Goal: Task Accomplishment & Management: Complete application form

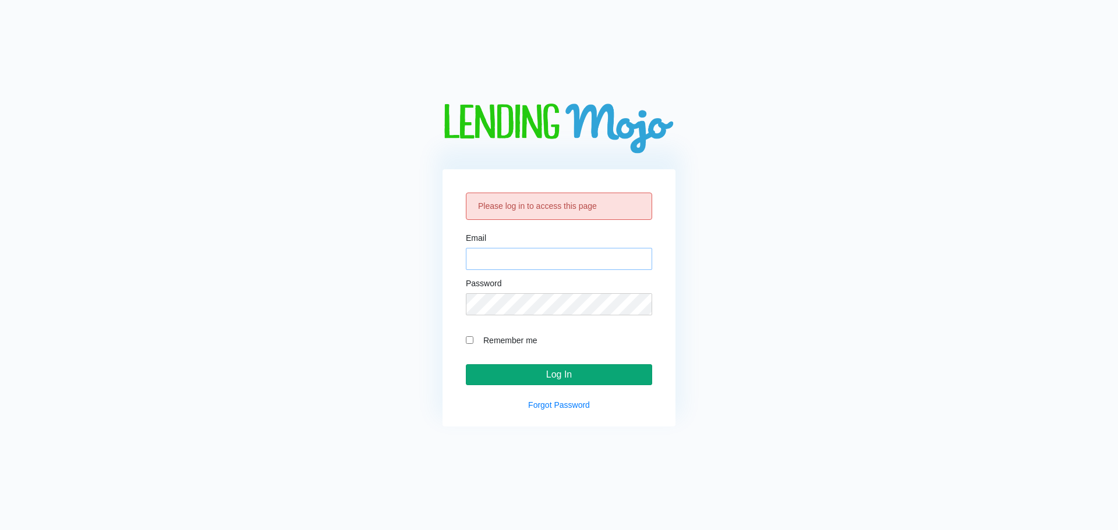
type input "[EMAIL_ADDRESS][DOMAIN_NAME]"
click at [527, 371] on input "Log In" at bounding box center [559, 374] width 186 height 21
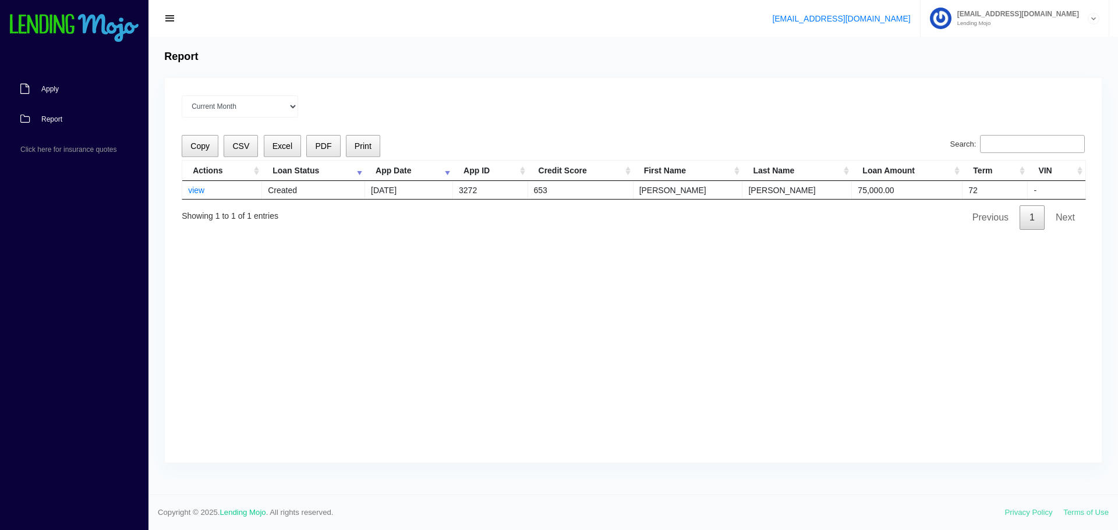
click at [74, 87] on link "Apply" at bounding box center [68, 89] width 137 height 30
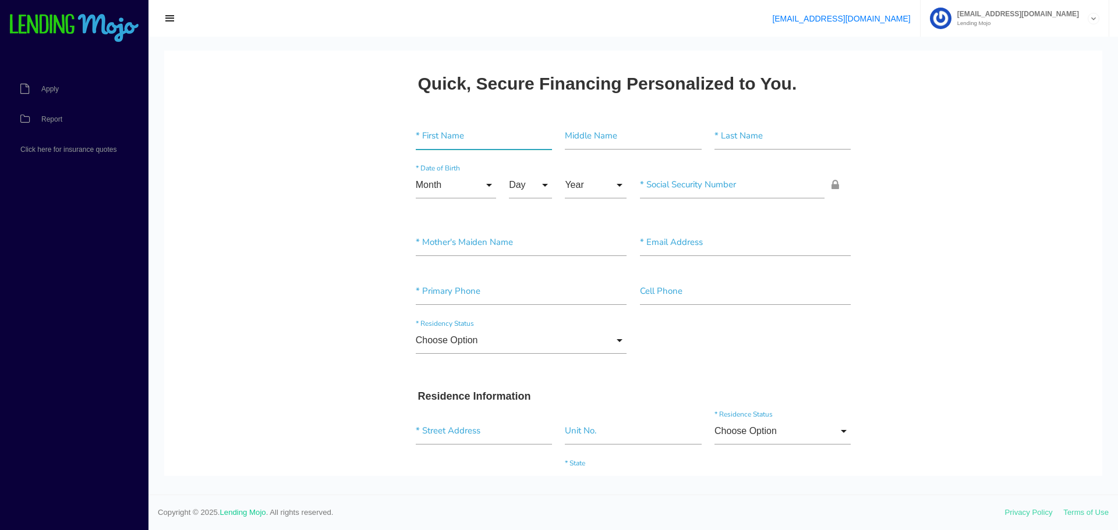
click at [440, 125] on input"] "text" at bounding box center [484, 136] width 136 height 27
type input"] "a"
type input"] "[PERSON_NAME]"
click at [631, 140] on input"] "text" at bounding box center [633, 136] width 136 height 27
type input"] "A"
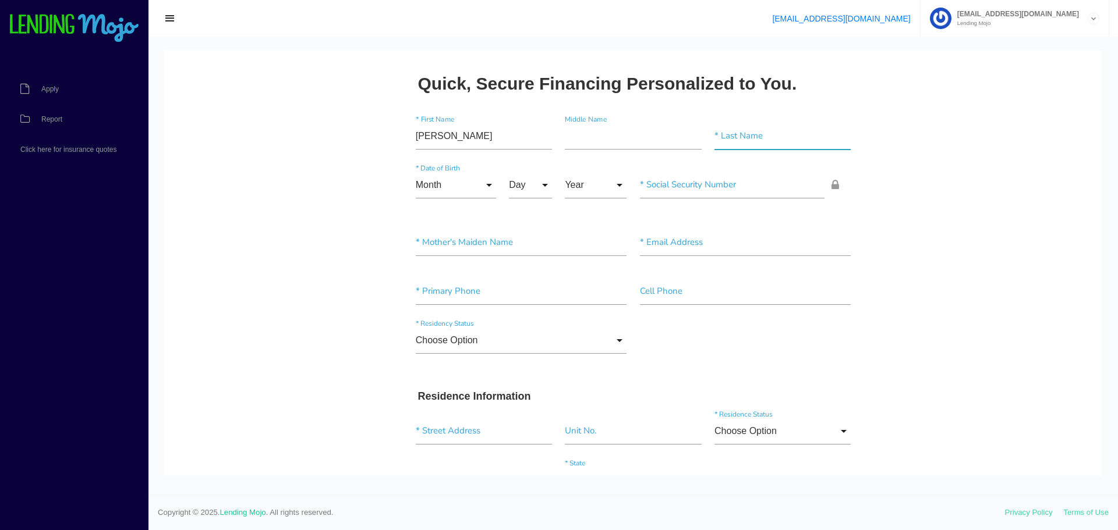
click at [741, 132] on input"] "text" at bounding box center [782, 136] width 136 height 27
type input"] "[PERSON_NAME]"
click at [481, 185] on input "Month" at bounding box center [456, 185] width 80 height 27
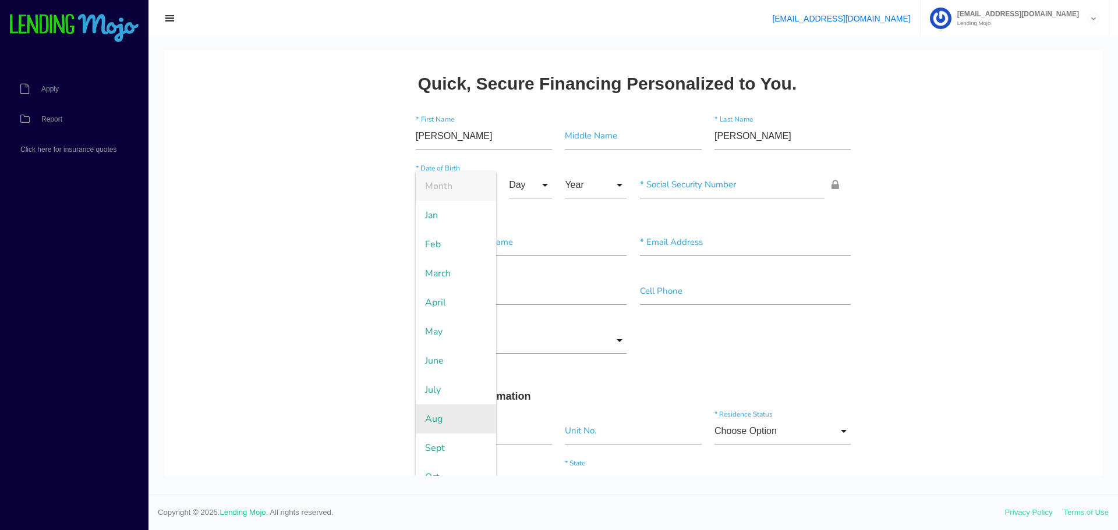
scroll to position [74, 0]
click at [440, 452] on span "Dec" at bounding box center [456, 461] width 80 height 29
type input "Dec"
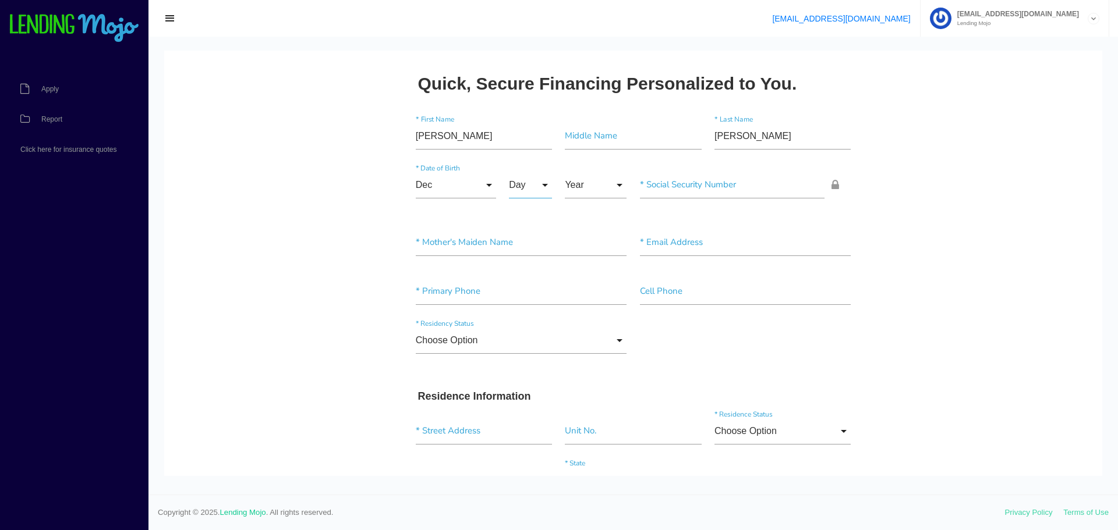
click at [535, 181] on input "Day" at bounding box center [530, 185] width 43 height 27
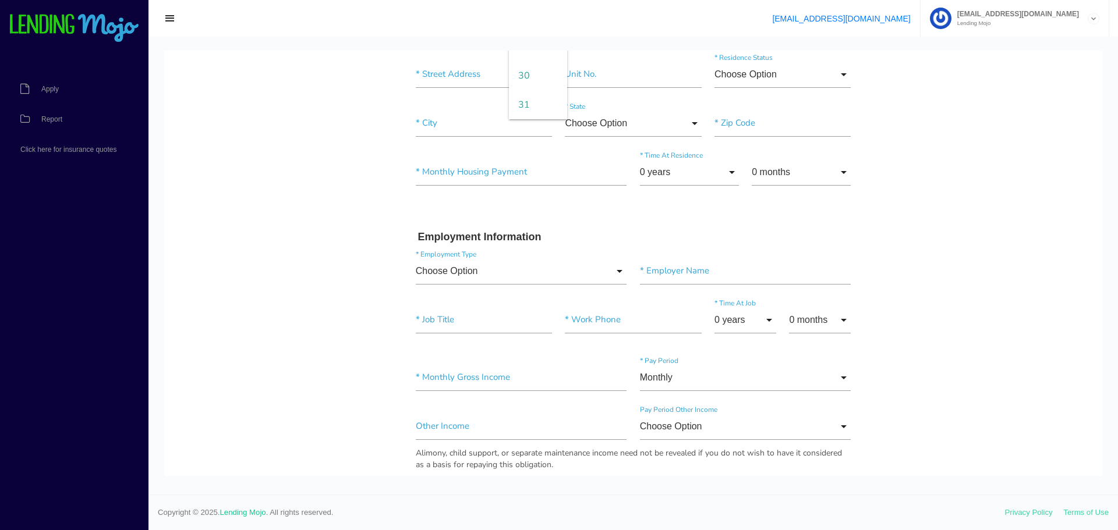
scroll to position [349, 0]
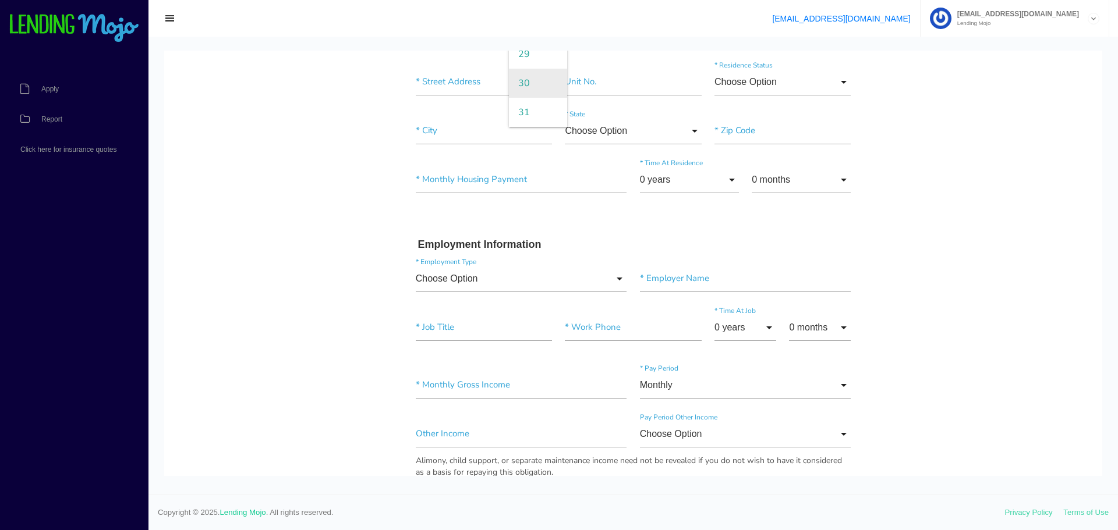
click at [519, 83] on span "30" at bounding box center [538, 83] width 58 height 29
type input "30"
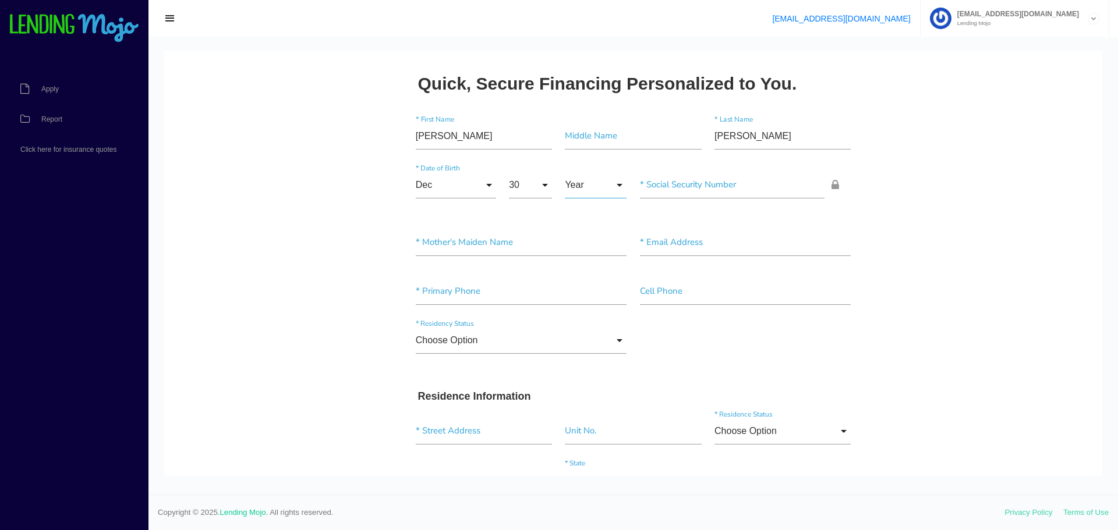
click at [611, 185] on input "Year" at bounding box center [596, 185] width 62 height 27
click at [594, 296] on span "1990" at bounding box center [596, 302] width 62 height 29
type input "1990"
click at [714, 192] on input"] "text" at bounding box center [732, 185] width 185 height 27
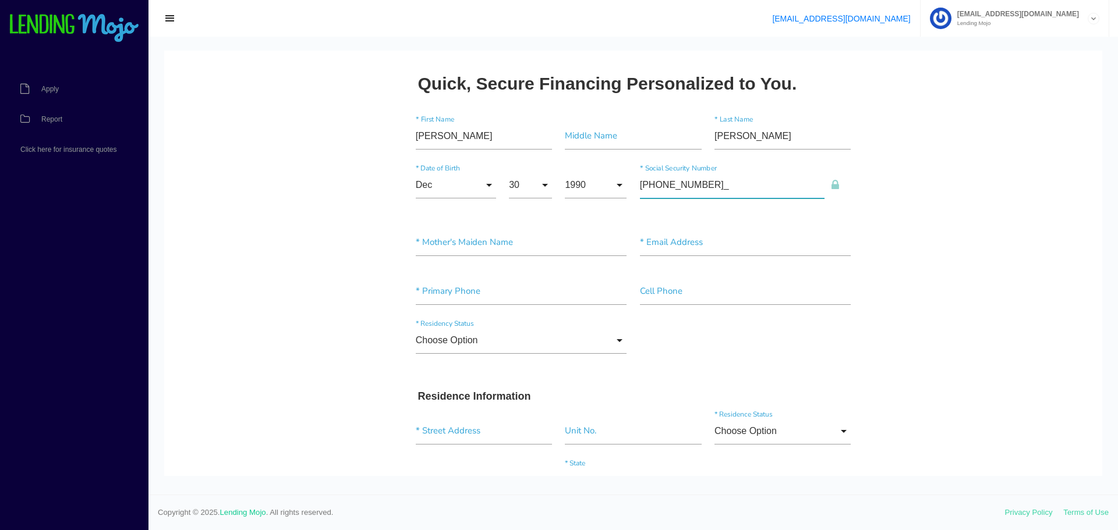
type input"] "746-29-8764"
click at [665, 246] on input"] "text" at bounding box center [745, 242] width 211 height 27
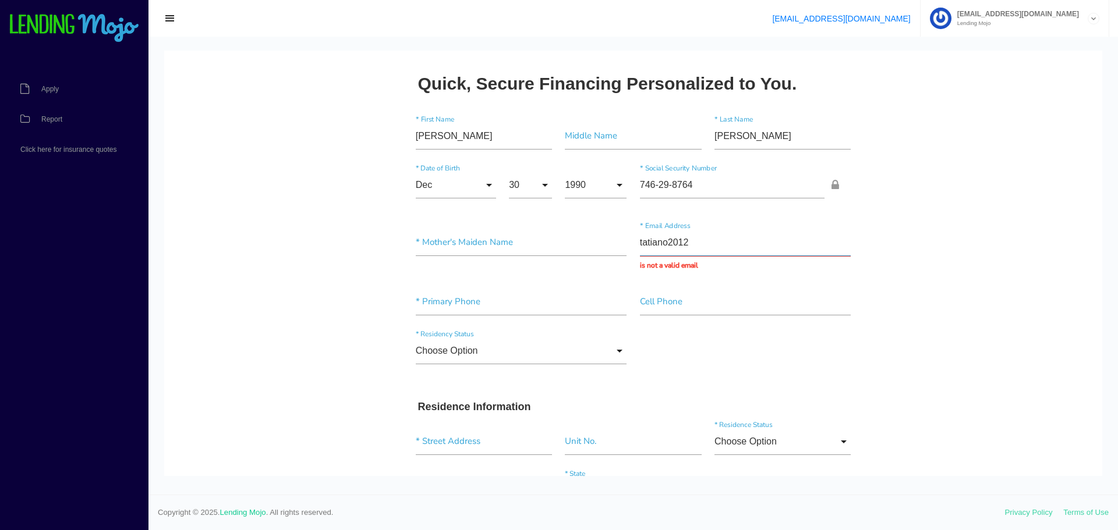
click at [697, 238] on input "tatiano2012" at bounding box center [745, 242] width 211 height 27
type input "[EMAIL_ADDRESS][DOMAIN_NAME]"
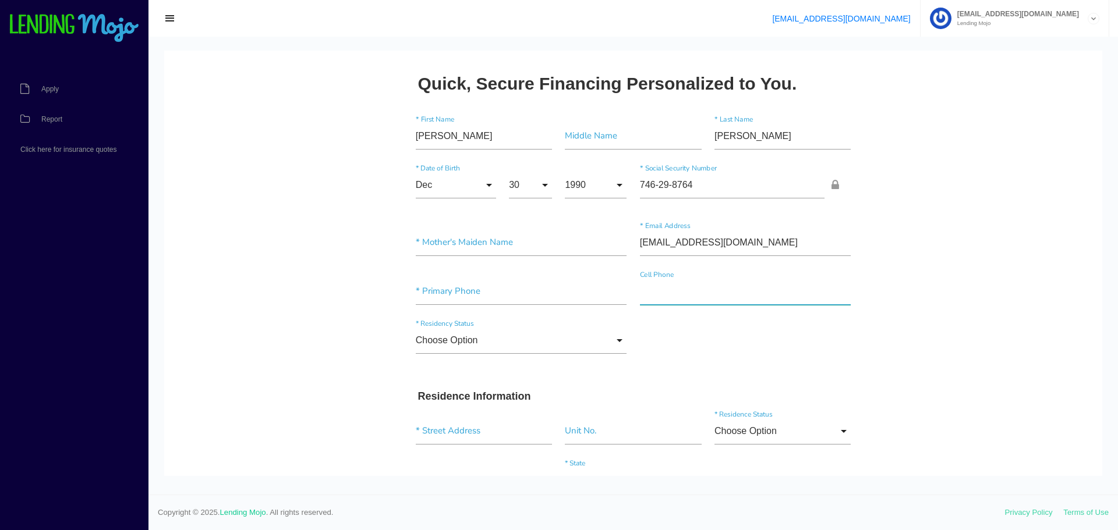
click at [672, 309] on div "Cell Phone" at bounding box center [745, 293] width 224 height 31
type input"] "[PHONE_NUMBER]"
click at [614, 345] on input "Choose Option" at bounding box center [521, 340] width 211 height 27
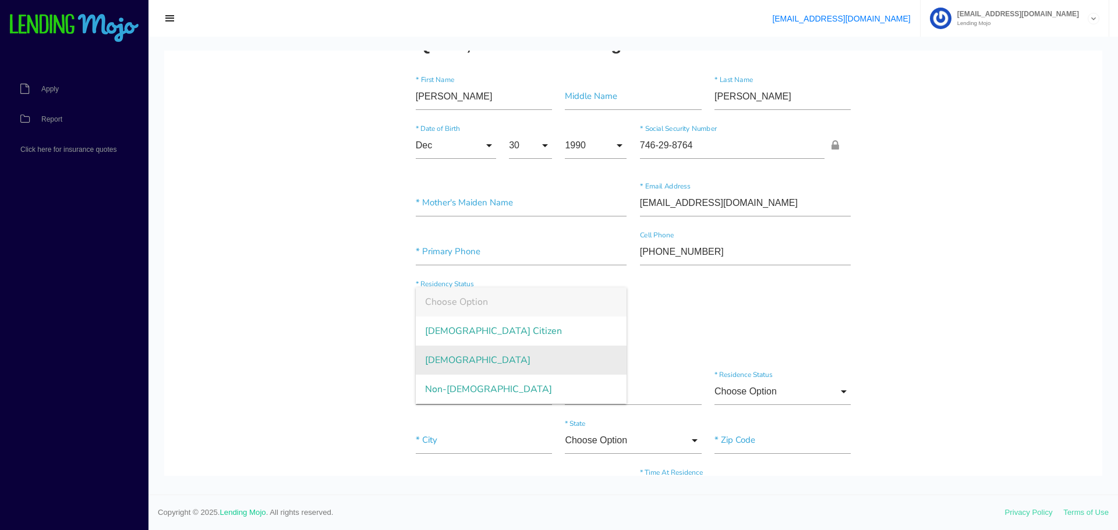
scroll to position [58, 0]
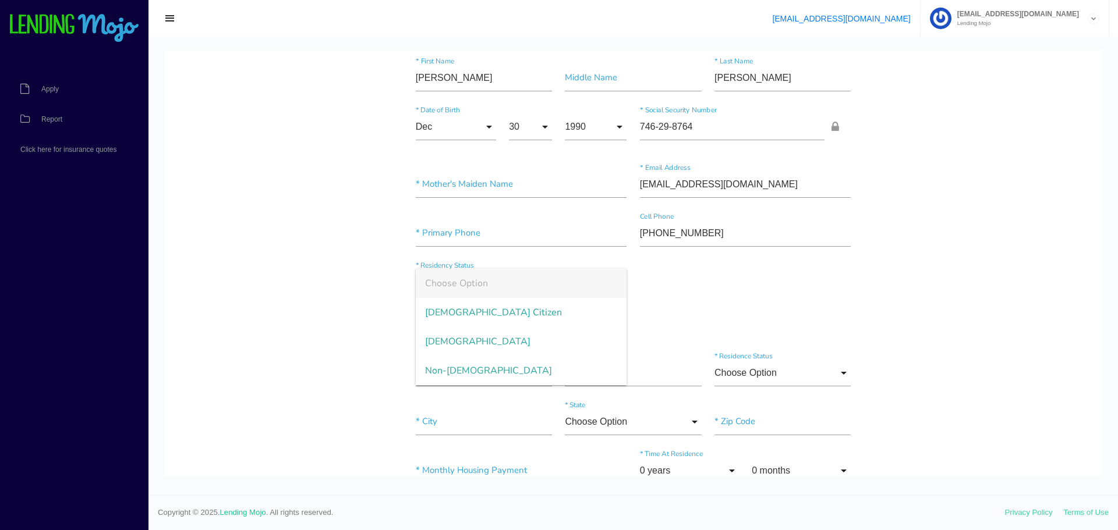
click at [763, 299] on div "Choose Option Choose Option [DEMOGRAPHIC_DATA] Citizen [DEMOGRAPHIC_DATA] Non-[…" at bounding box center [633, 284] width 448 height 49
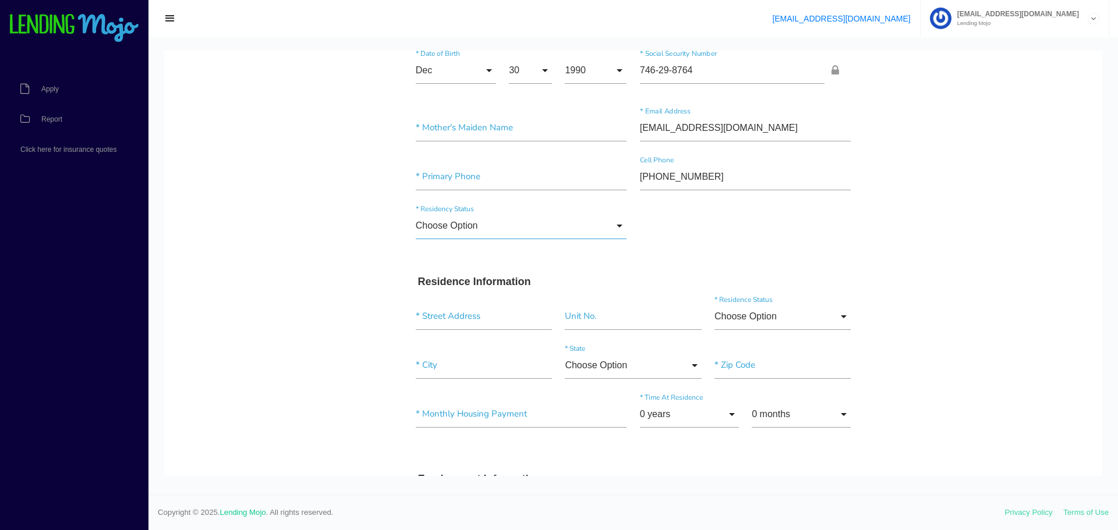
scroll to position [175, 0]
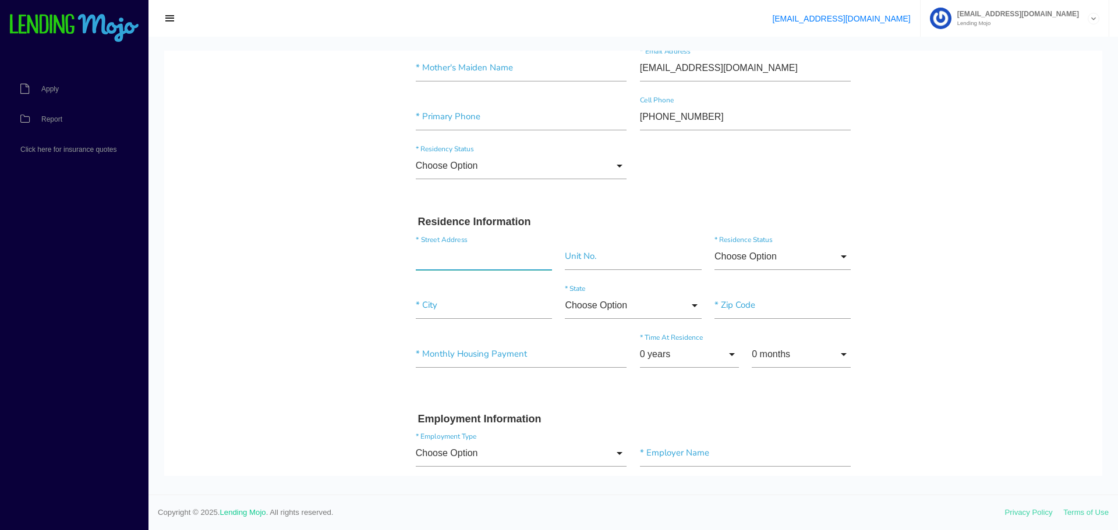
click at [443, 254] on input "text" at bounding box center [484, 256] width 136 height 27
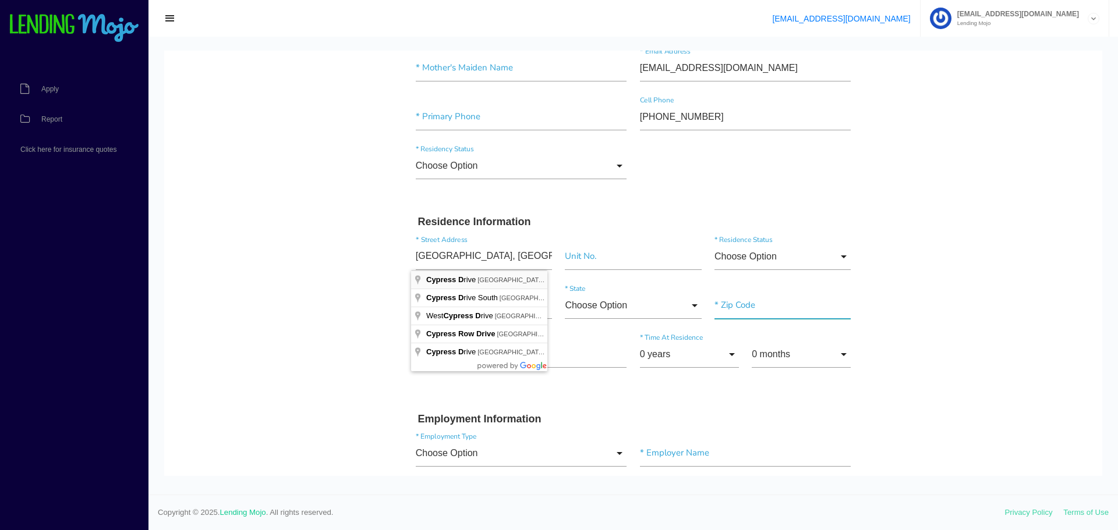
type input "Cypress Dr"
type input"] "[GEOGRAPHIC_DATA]"
type input"] "33461"
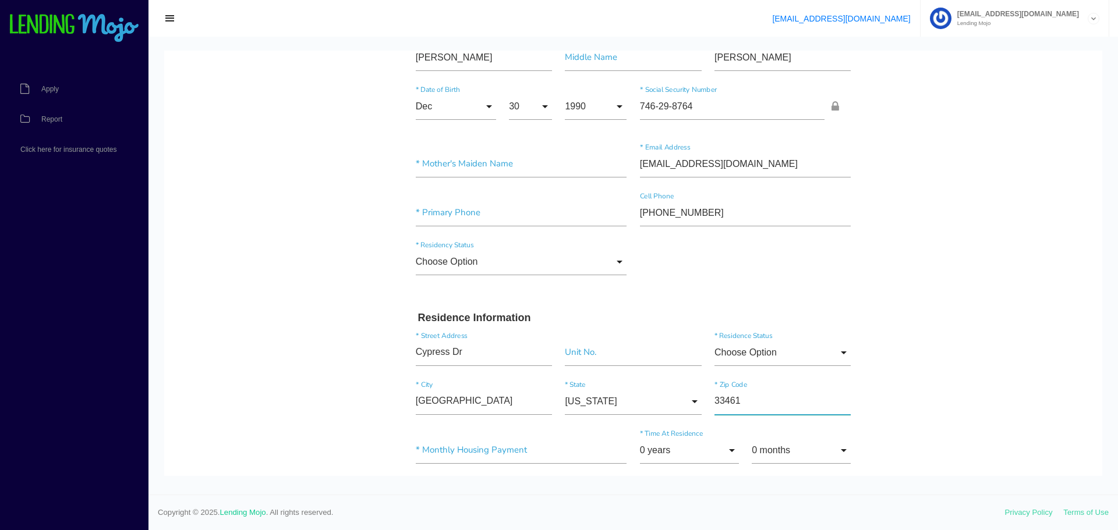
scroll to position [58, 0]
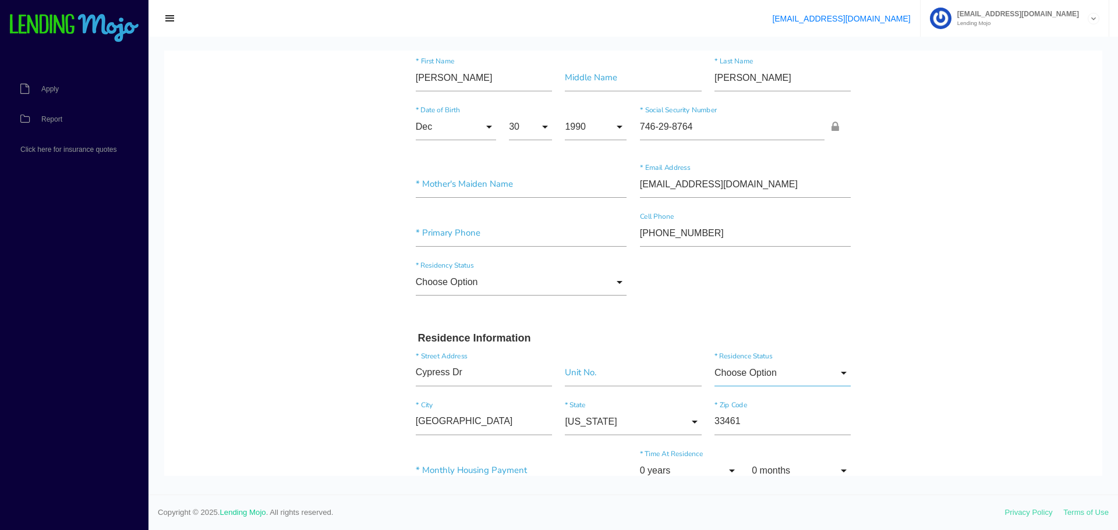
click at [841, 375] on input "Choose Option" at bounding box center [782, 373] width 136 height 27
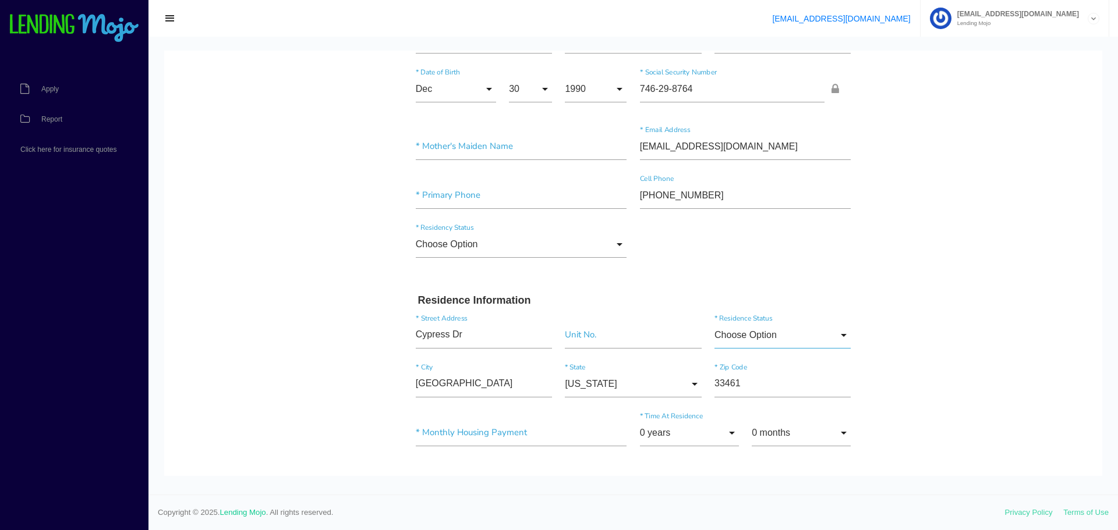
scroll to position [116, 0]
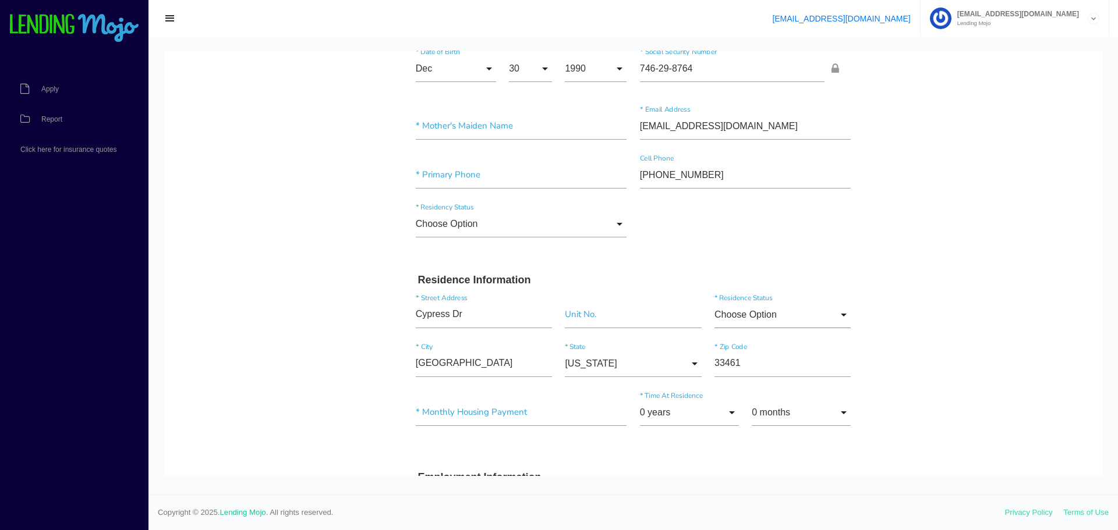
click at [834, 313] on input "Choose Option" at bounding box center [782, 315] width 136 height 27
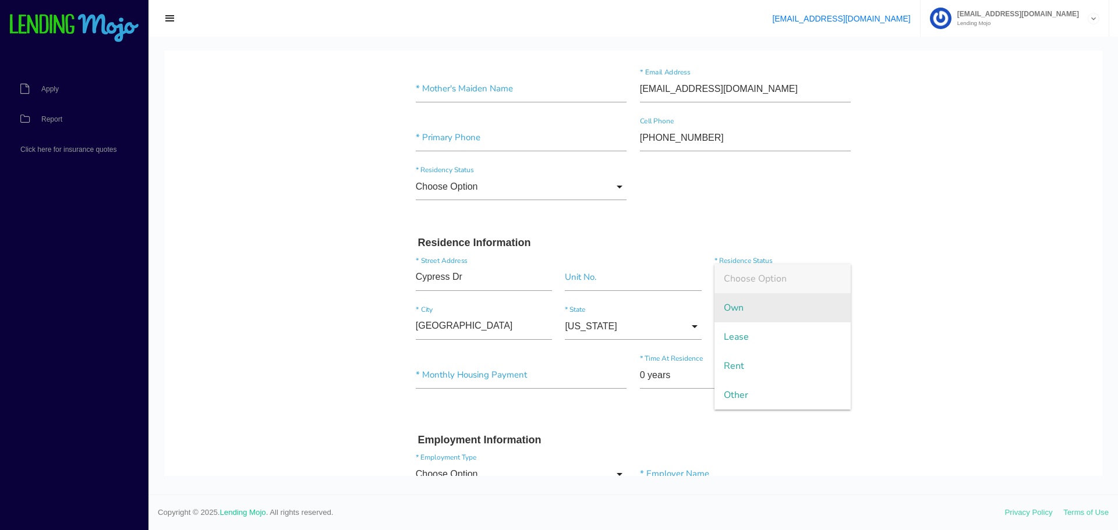
scroll to position [175, 0]
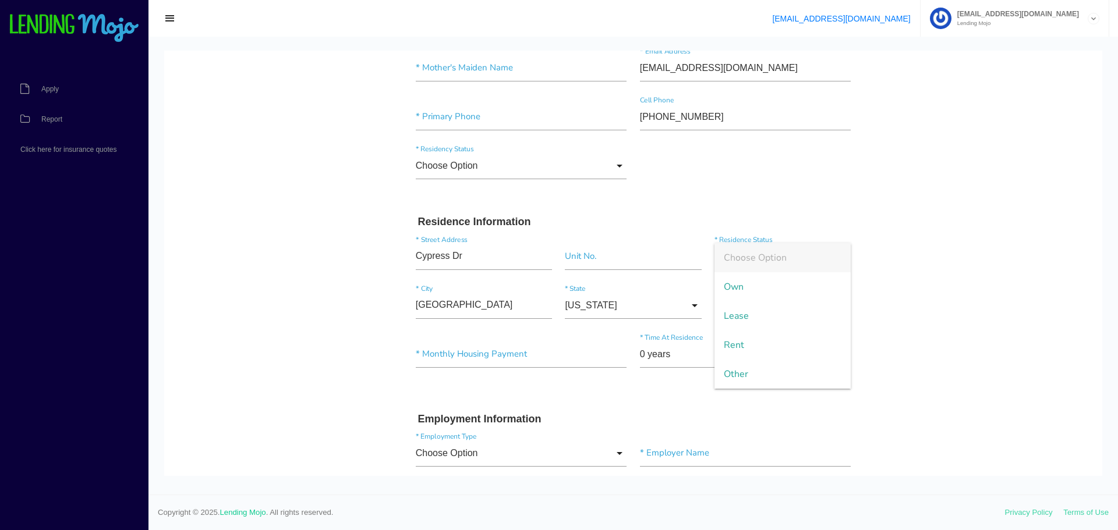
click at [821, 217] on h3 "Residence Information" at bounding box center [633, 222] width 431 height 13
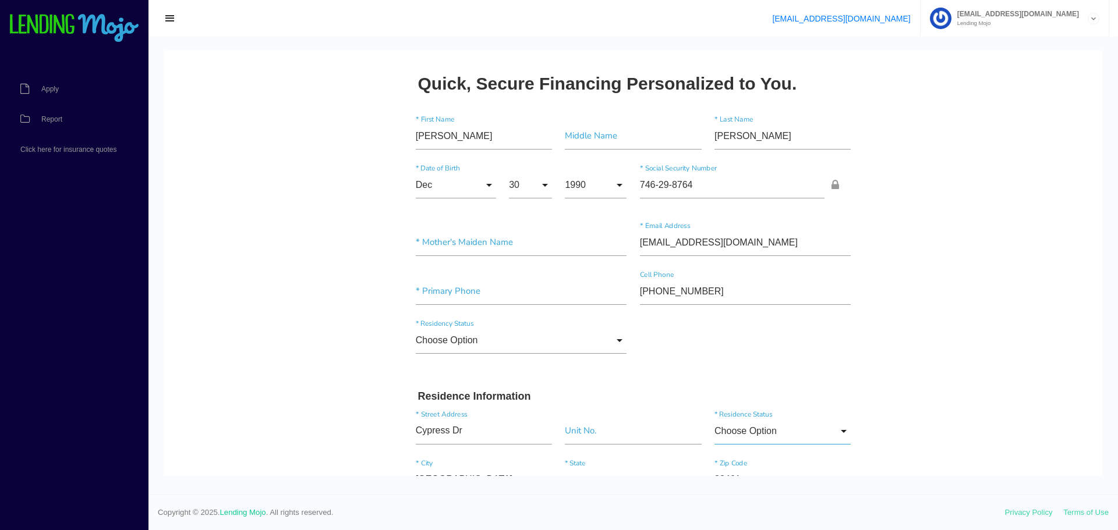
scroll to position [58, 0]
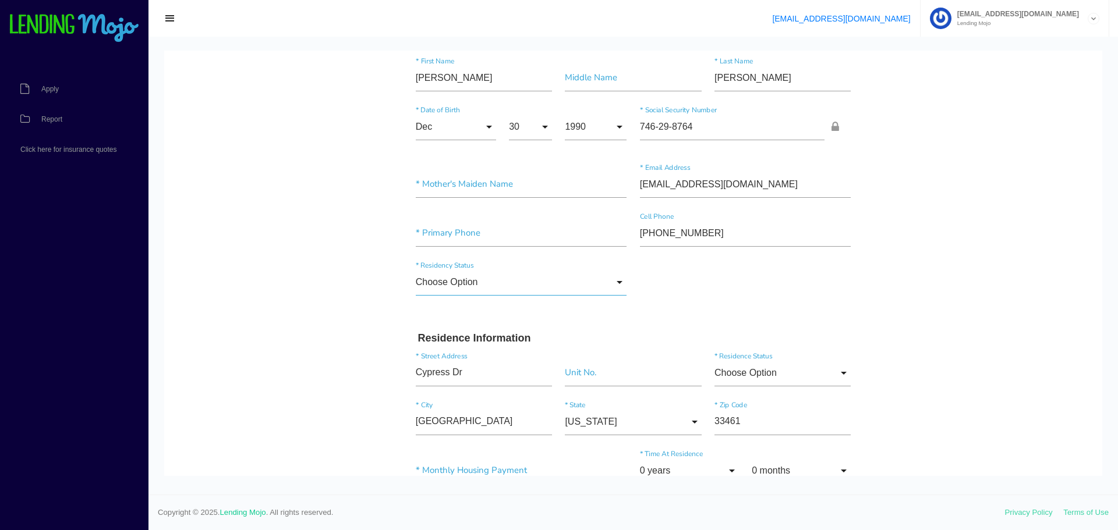
click at [615, 279] on input "Choose Option" at bounding box center [521, 282] width 211 height 27
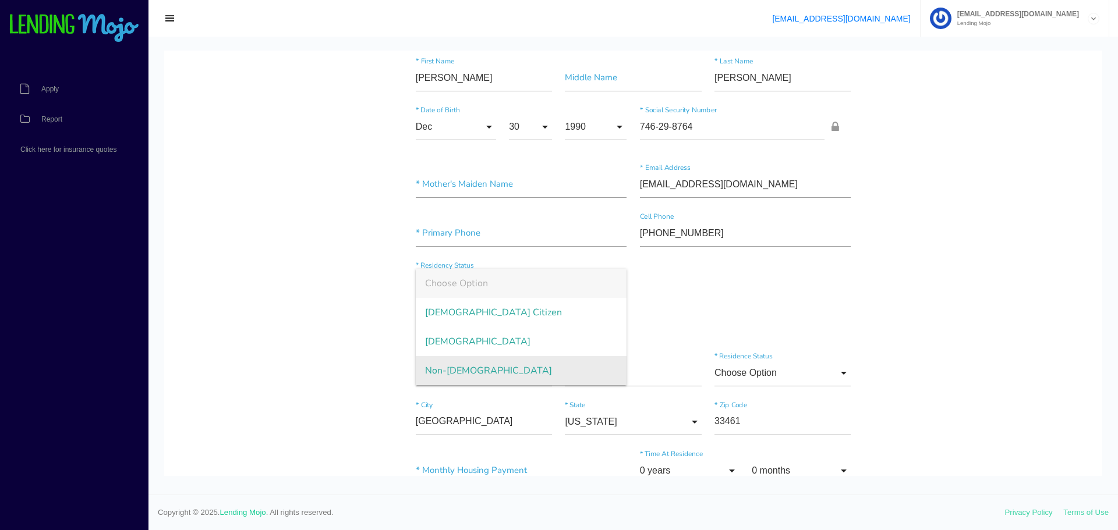
click at [472, 371] on span "Non-[DEMOGRAPHIC_DATA]" at bounding box center [521, 370] width 211 height 29
type input "Non-[DEMOGRAPHIC_DATA]"
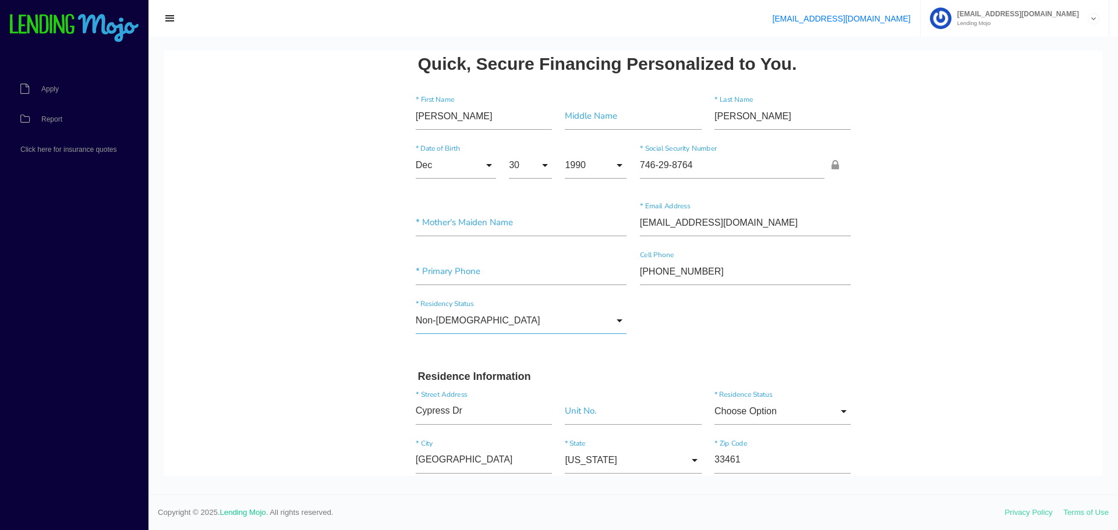
scroll to position [0, 0]
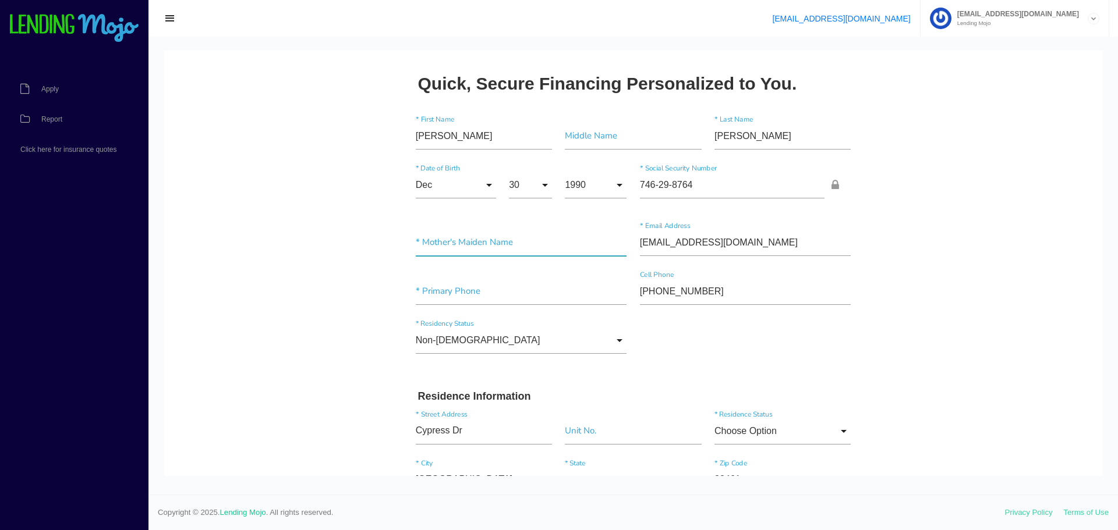
click at [463, 243] on input"] "text" at bounding box center [521, 242] width 211 height 27
type input"] "D"
type input"] "[PERSON_NAME]"
click at [447, 289] on input"] "text" at bounding box center [521, 291] width 211 height 27
type input"] "[PHONE_NUMBER]"
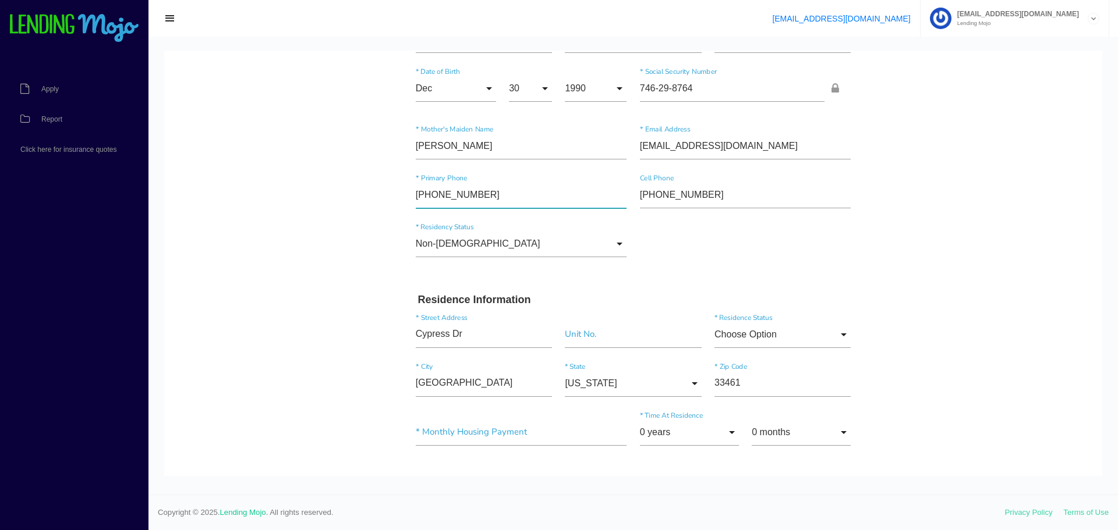
scroll to position [116, 0]
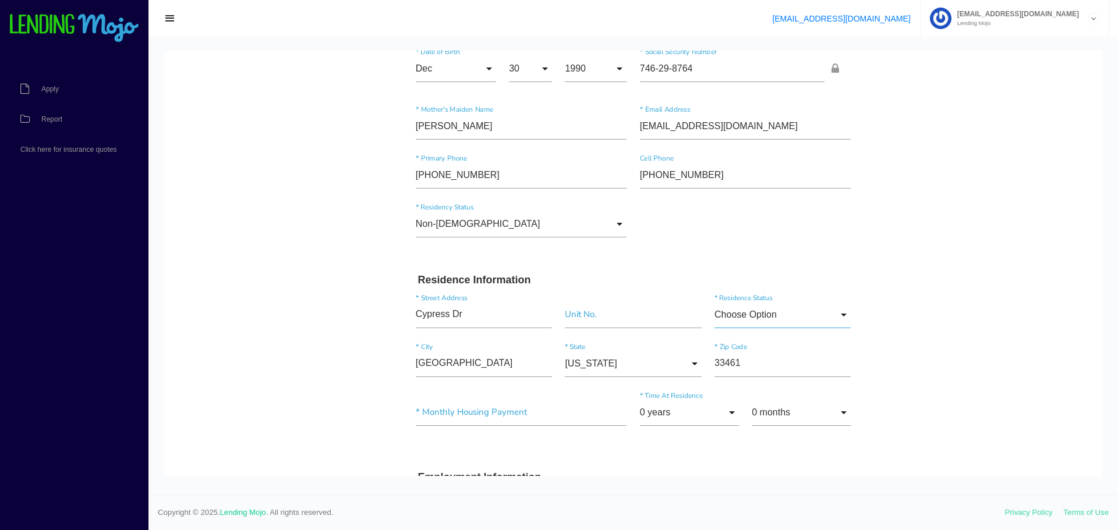
click at [845, 314] on input "Choose Option" at bounding box center [782, 315] width 136 height 27
click at [771, 399] on span "Rent" at bounding box center [782, 403] width 136 height 29
type input "Rent"
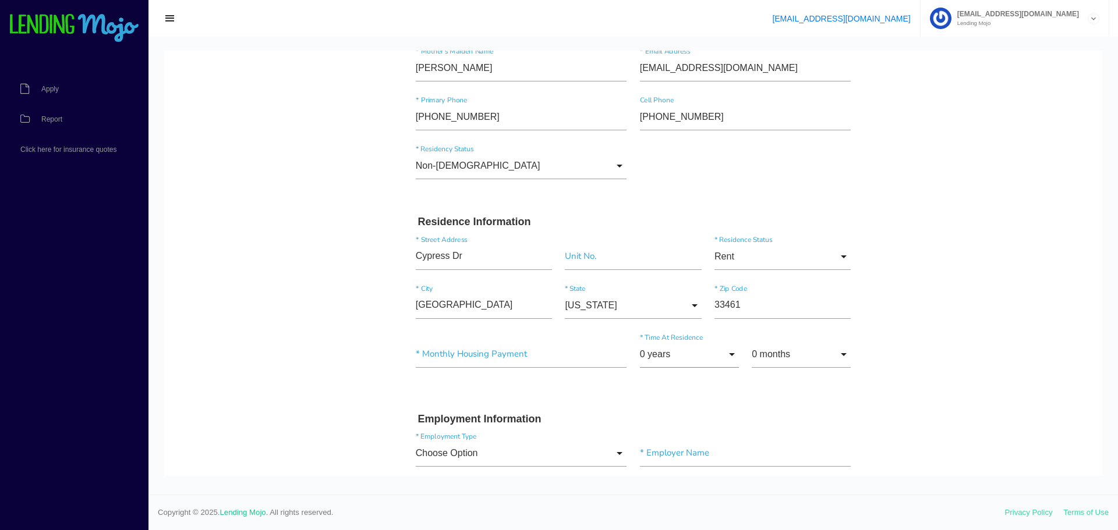
click at [727, 353] on input "0 years" at bounding box center [689, 354] width 99 height 27
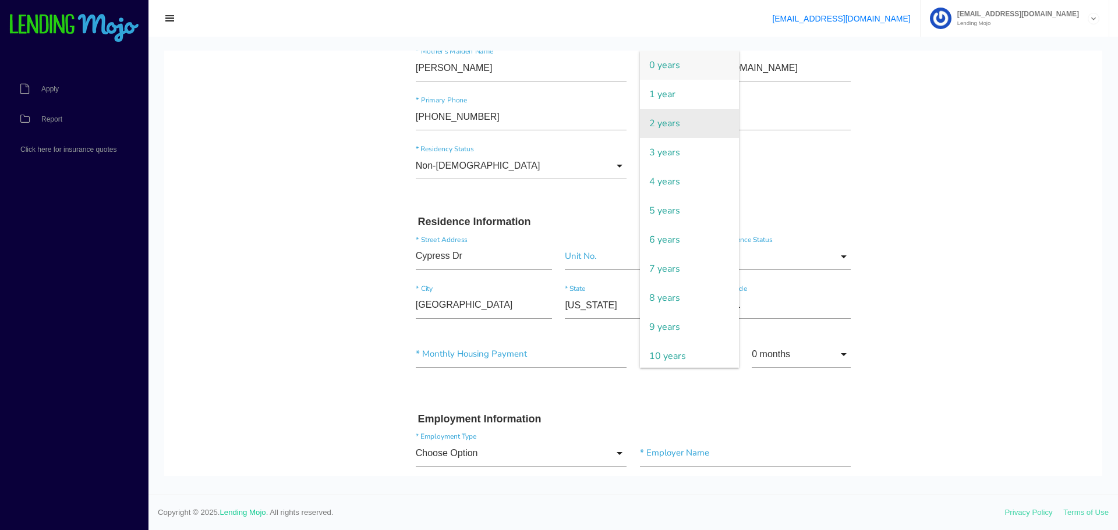
click at [682, 127] on span "2 years" at bounding box center [689, 123] width 99 height 29
type input "2 years"
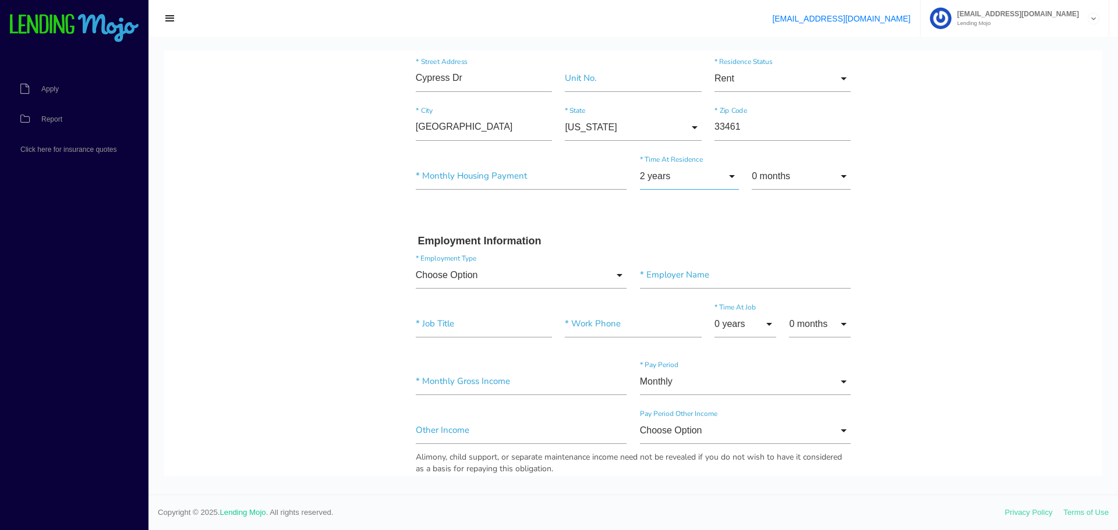
scroll to position [408, 0]
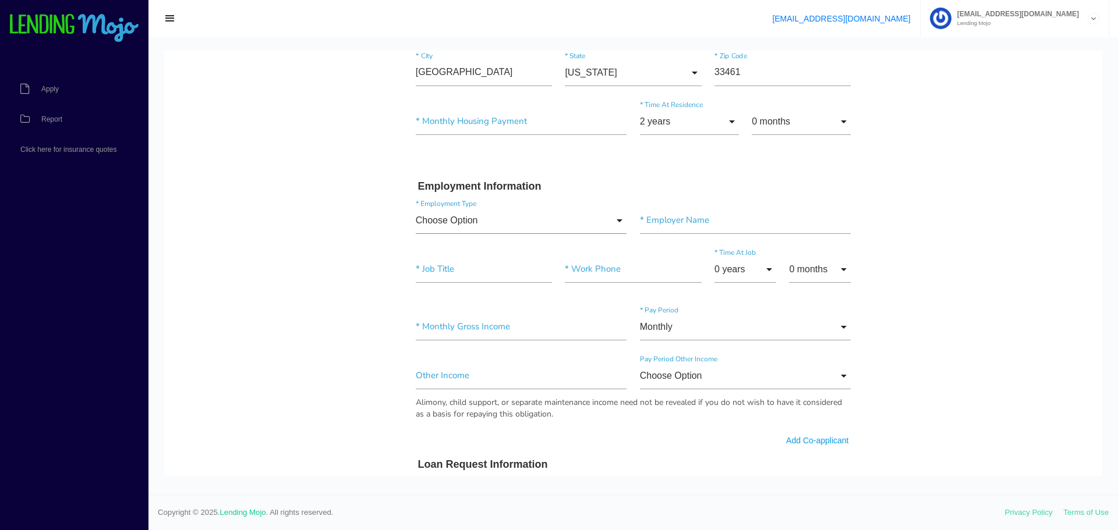
click at [609, 221] on input "Choose Option" at bounding box center [521, 220] width 211 height 27
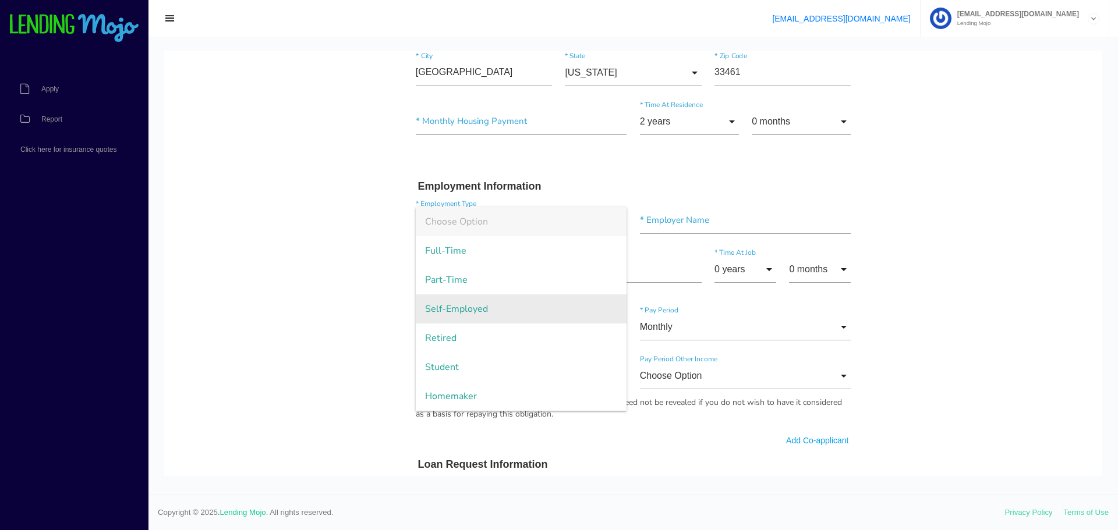
click at [488, 309] on span "Self-Employed" at bounding box center [521, 309] width 211 height 29
type input "Self-Employed"
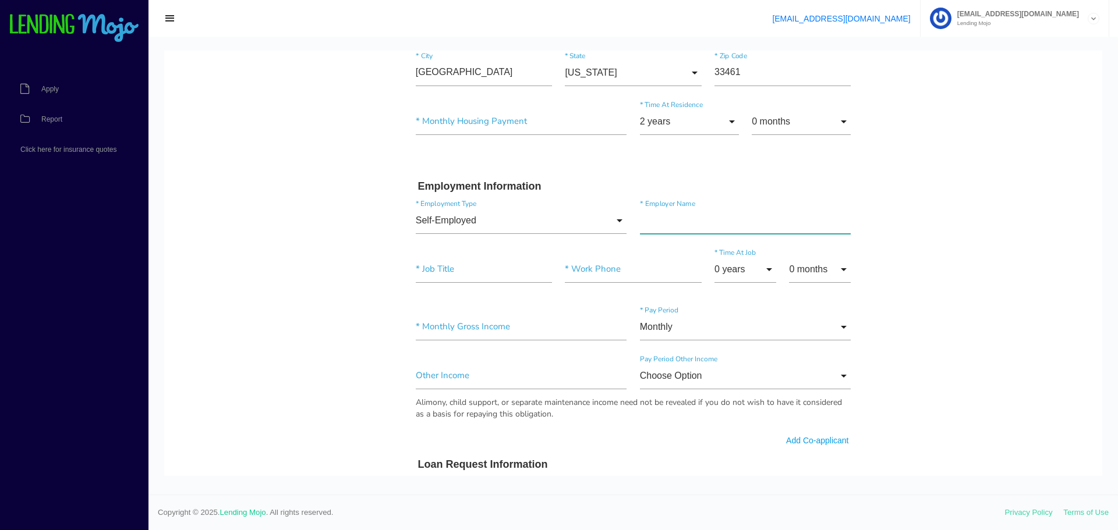
click at [675, 219] on input"] "text" at bounding box center [745, 220] width 211 height 27
type input"] "ECOIMAGE LLC"
click at [441, 271] on input"] "text" at bounding box center [484, 269] width 136 height 27
type input"] "Landscaping"
click at [601, 270] on input"] "text" at bounding box center [633, 269] width 136 height 27
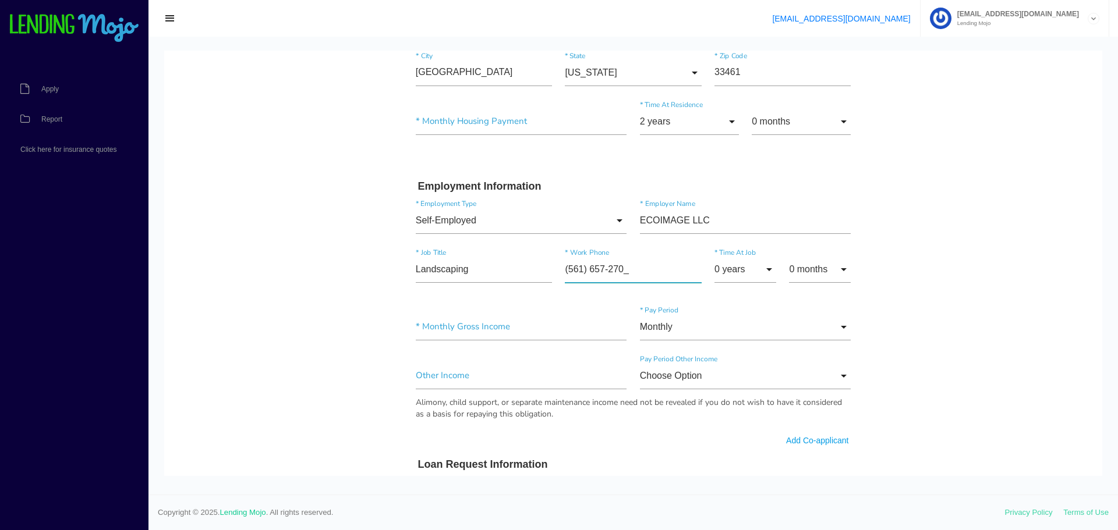
type input"] "[PHONE_NUMBER]"
click at [763, 271] on input "0 years" at bounding box center [745, 269] width 62 height 27
click at [752, 127] on span "2 years" at bounding box center [745, 123] width 62 height 29
type input "2 years"
click at [487, 329] on input"] "text" at bounding box center [521, 327] width 211 height 27
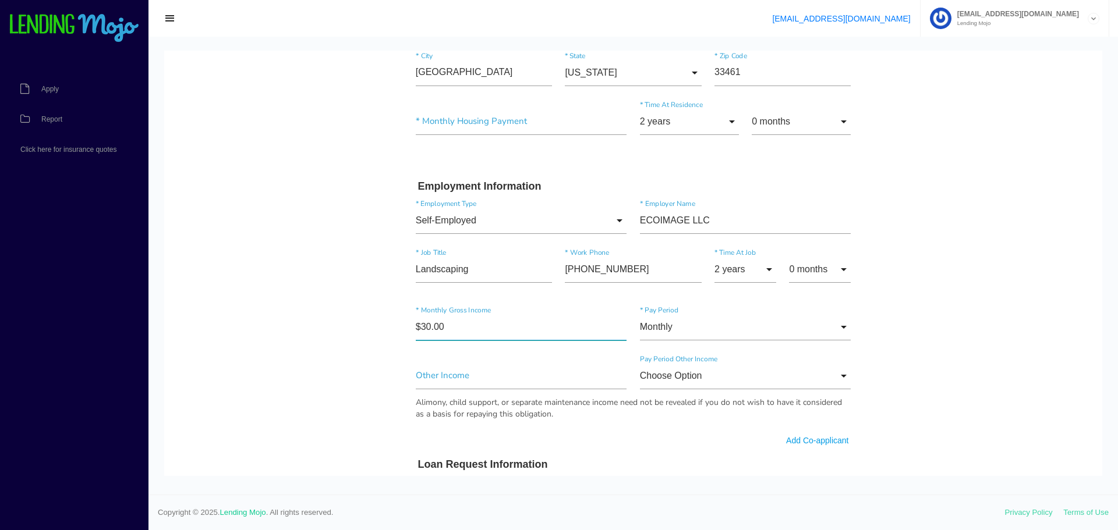
type input"] "$3.00"
type input"] "$5,000.00"
click at [261, 366] on body "Quick, Secure Financing Personalized to You. [PERSON_NAME] * First Name Middle …" at bounding box center [633, 289] width 938 height 1292
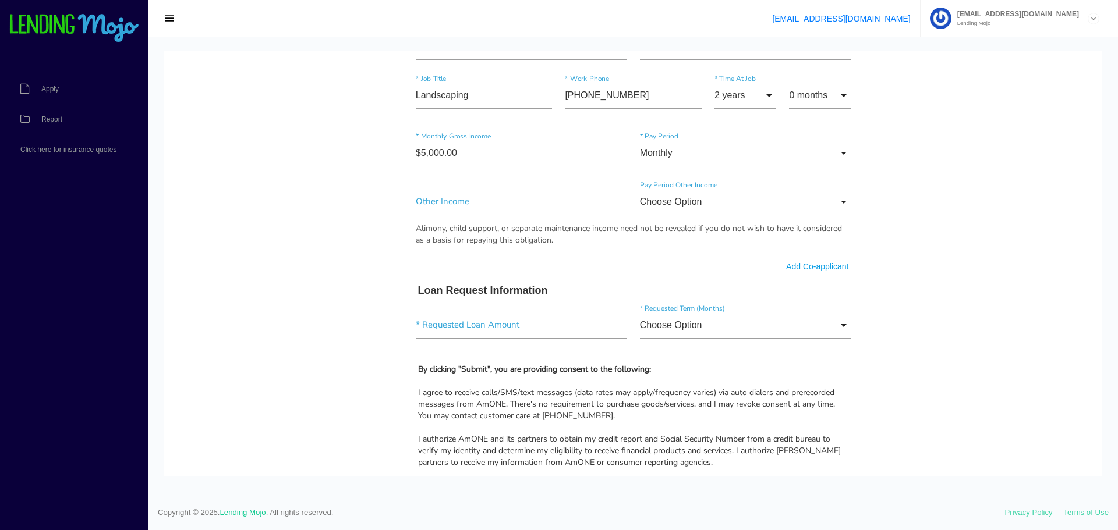
scroll to position [582, 0]
click at [761, 199] on input "Choose Option" at bounding box center [745, 201] width 211 height 27
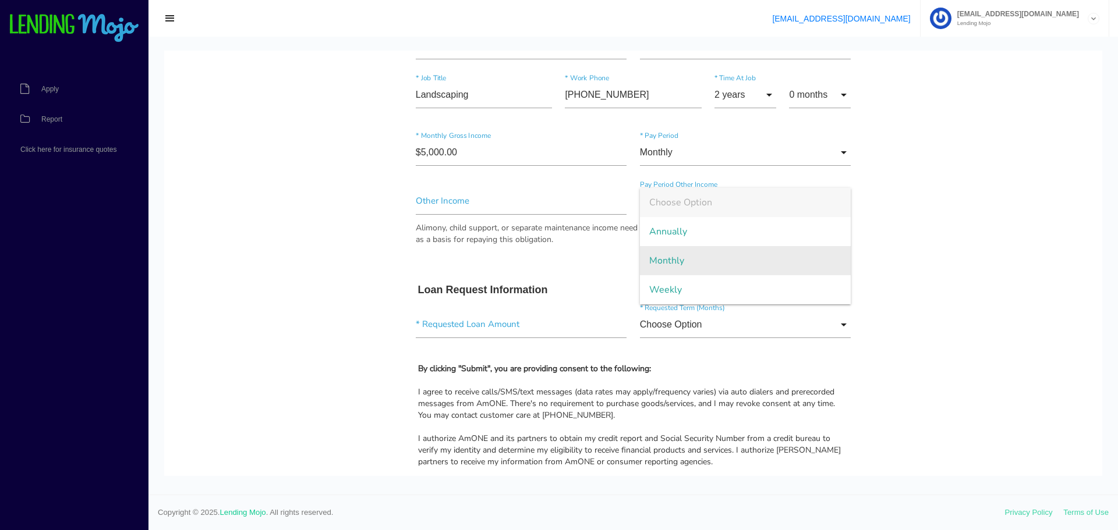
click at [755, 253] on span "Monthly" at bounding box center [745, 260] width 211 height 29
type input "Monthly"
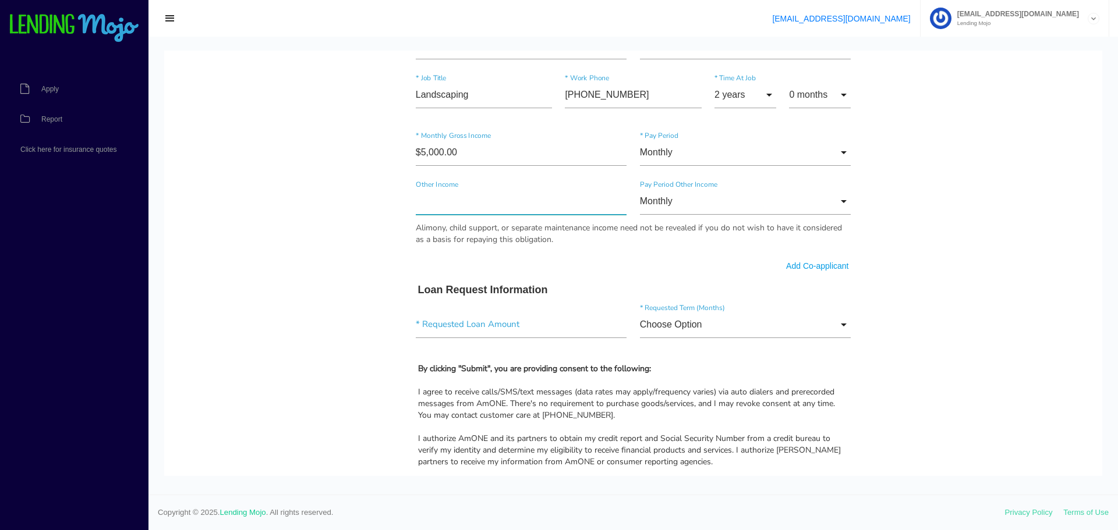
click at [468, 196] on input"] "text" at bounding box center [521, 201] width 211 height 27
type input"] "$1.00"
click at [683, 205] on input "Monthly" at bounding box center [745, 201] width 211 height 27
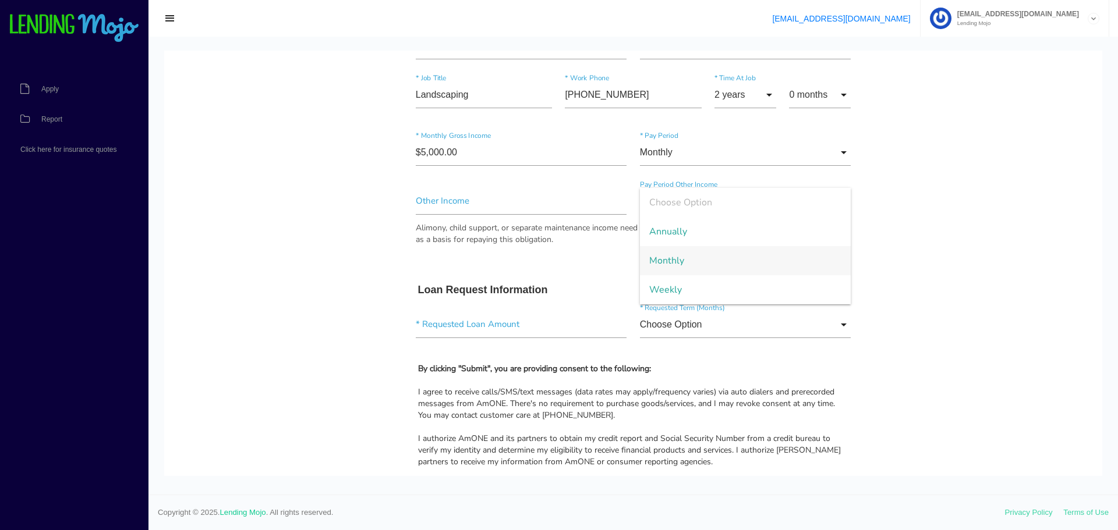
click at [683, 205] on span "Choose Option" at bounding box center [745, 202] width 211 height 29
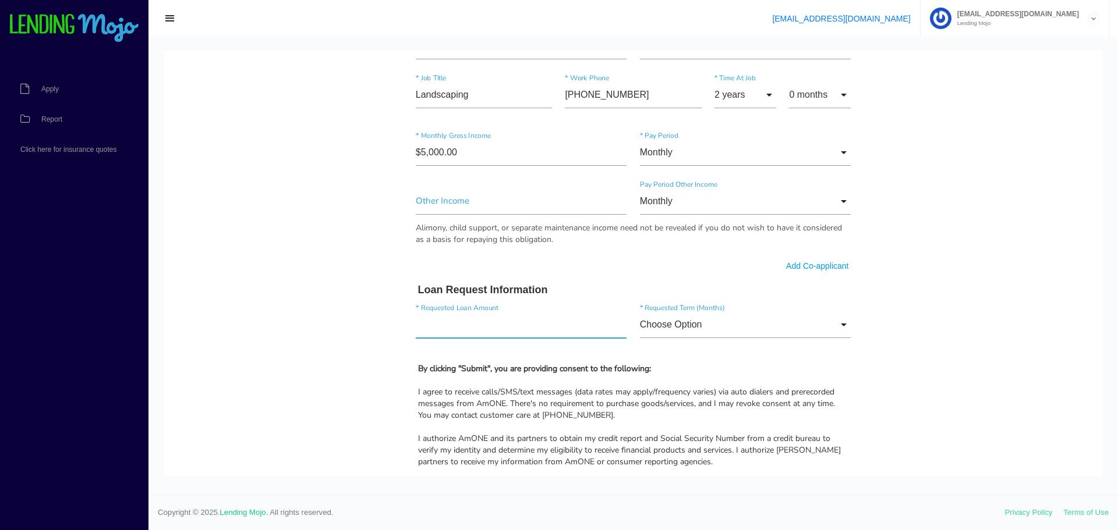
drag, startPoint x: 449, startPoint y: 327, endPoint x: 458, endPoint y: 329, distance: 9.2
click at [449, 327] on input"] "text" at bounding box center [521, 324] width 211 height 27
click at [511, 318] on input"] "text" at bounding box center [521, 324] width 211 height 27
type input"] "$50,000.00"
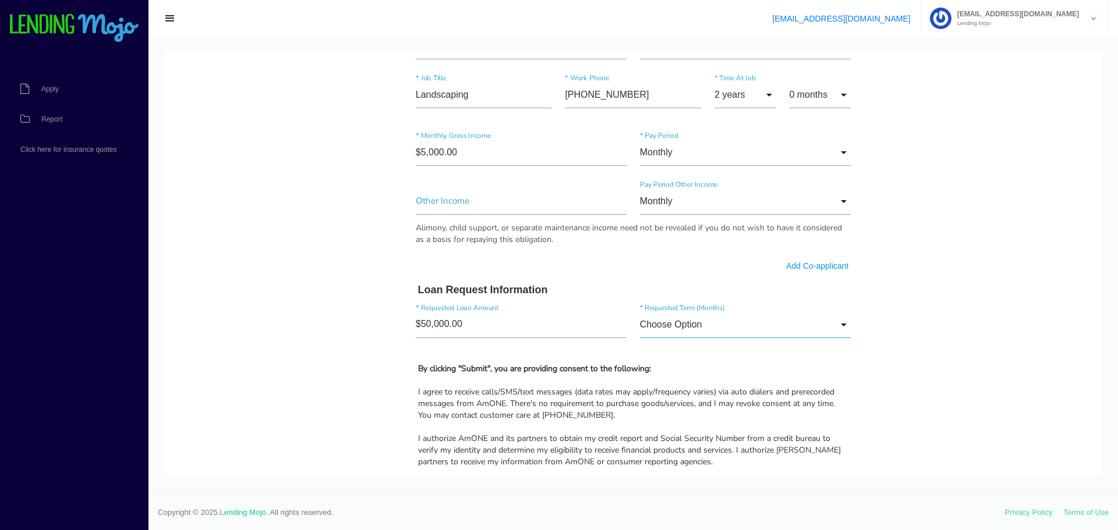
click at [693, 321] on input "Choose Option" at bounding box center [745, 324] width 211 height 27
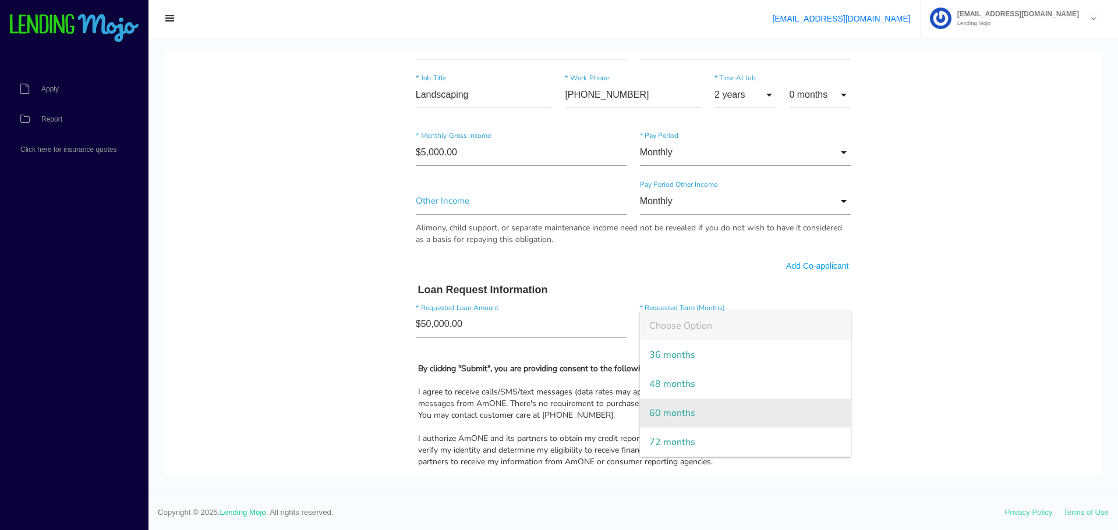
click at [681, 420] on span "60 months" at bounding box center [745, 413] width 211 height 29
type input "60 months"
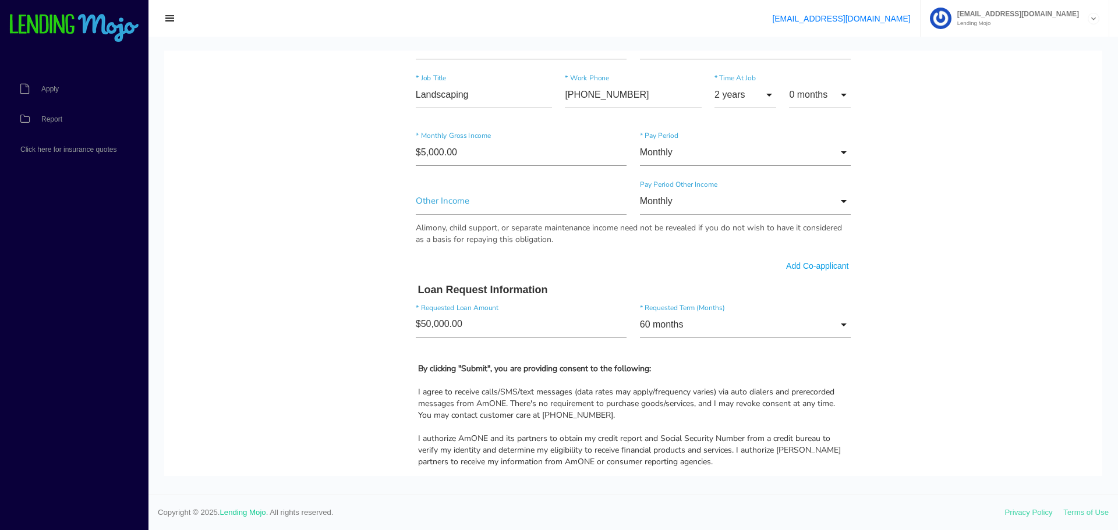
click at [325, 292] on body "Quick, Secure Financing Personalized to You. [PERSON_NAME] * First Name Middle …" at bounding box center [633, 114] width 938 height 1292
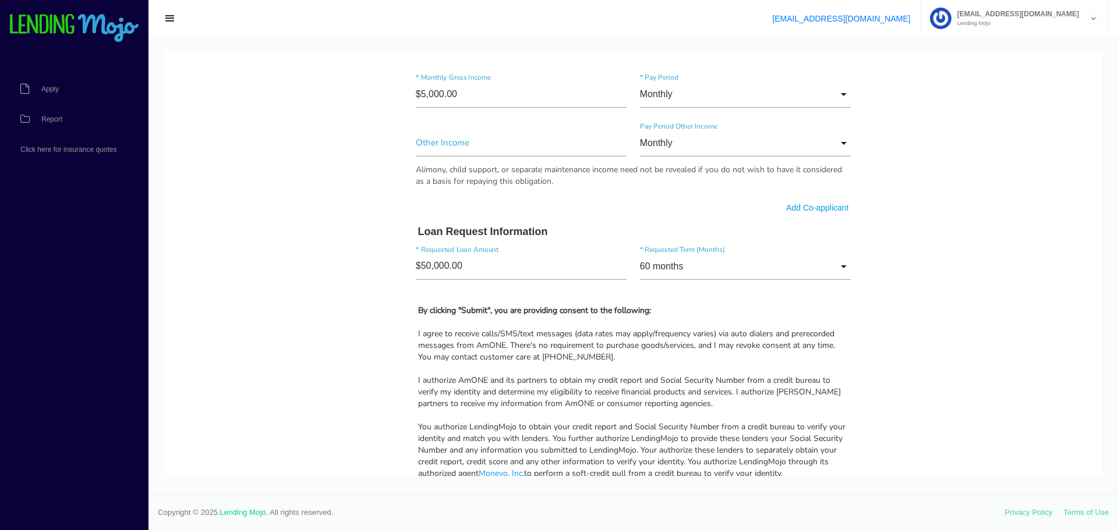
scroll to position [815, 0]
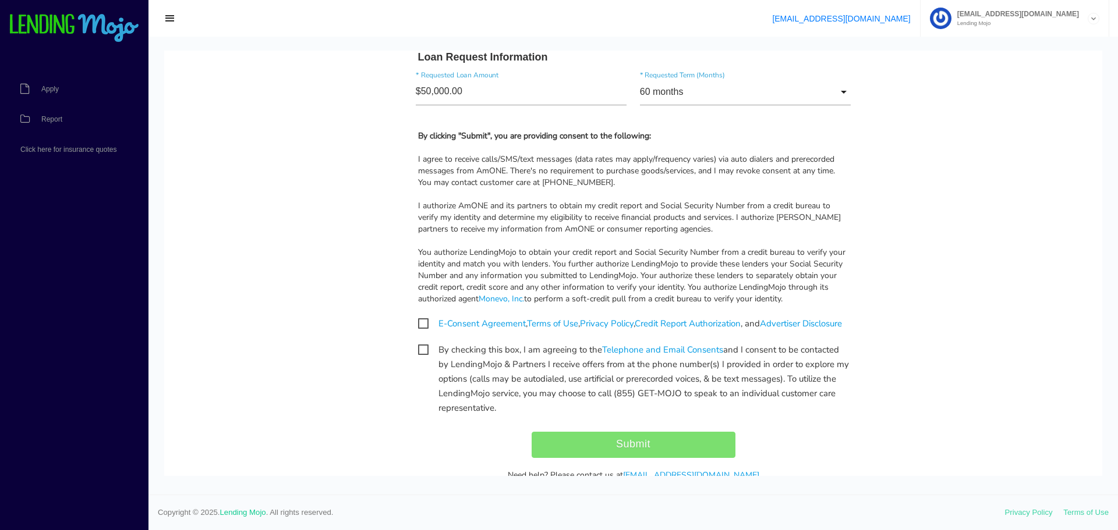
click at [418, 324] on span "E-Consent Agreement , Terms of Use , Privacy Policy , Credit Report Authorizati…" at bounding box center [630, 324] width 424 height 15
checkbox input "true"
click at [421, 357] on span "By checking this box, I am agreeing to the Telephone and Email Consents and I c…" at bounding box center [633, 350] width 431 height 15
checkbox input "true"
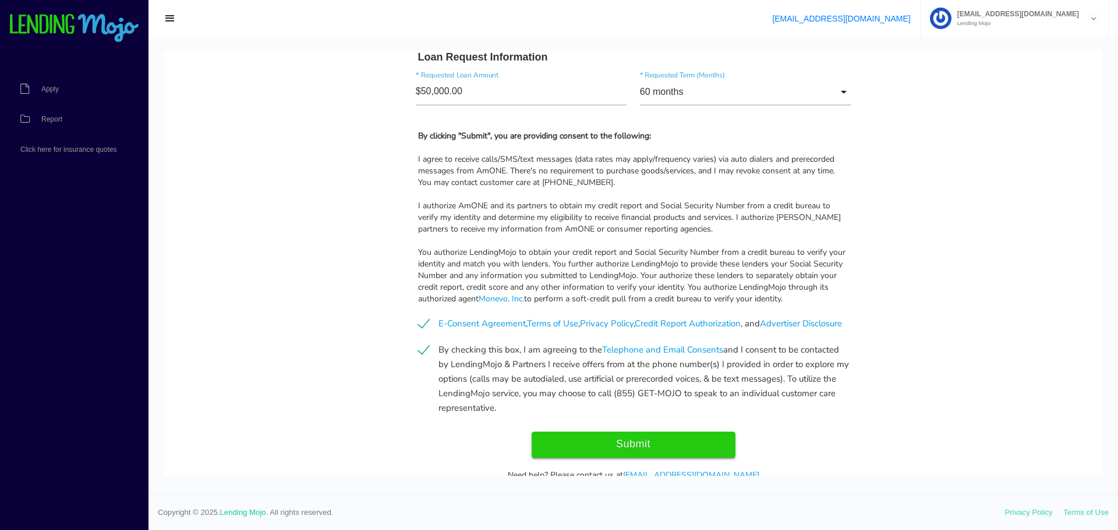
click at [632, 458] on input "Submit" at bounding box center [634, 445] width 204 height 26
type input "Submit"
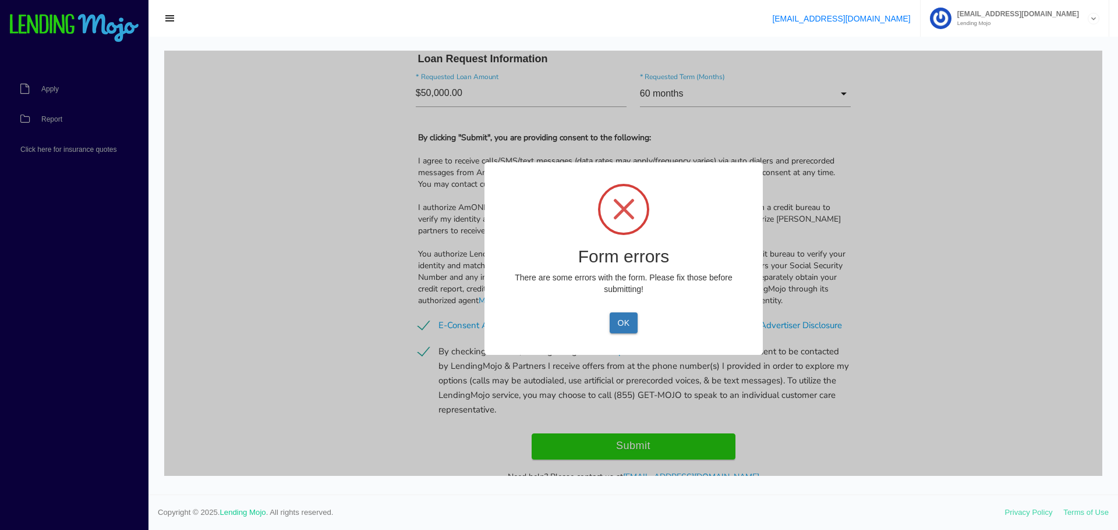
scroll to position [817, 0]
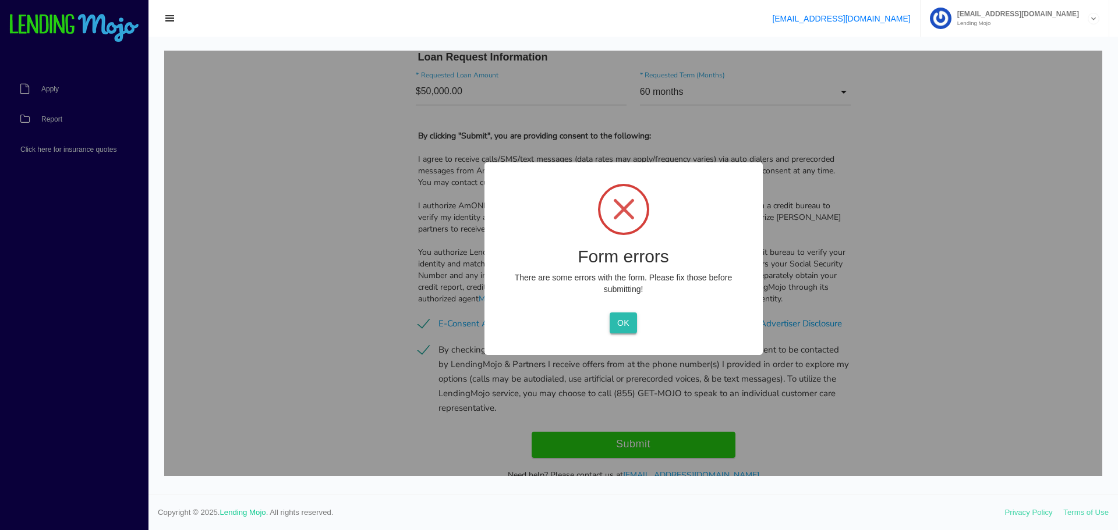
click at [630, 320] on button "OK" at bounding box center [623, 323] width 27 height 21
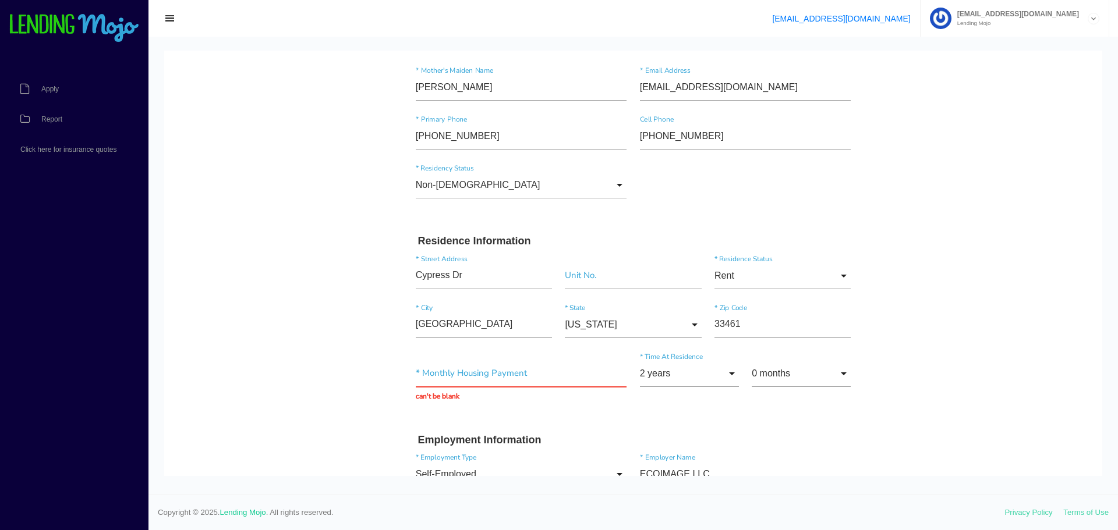
scroll to position [176, 0]
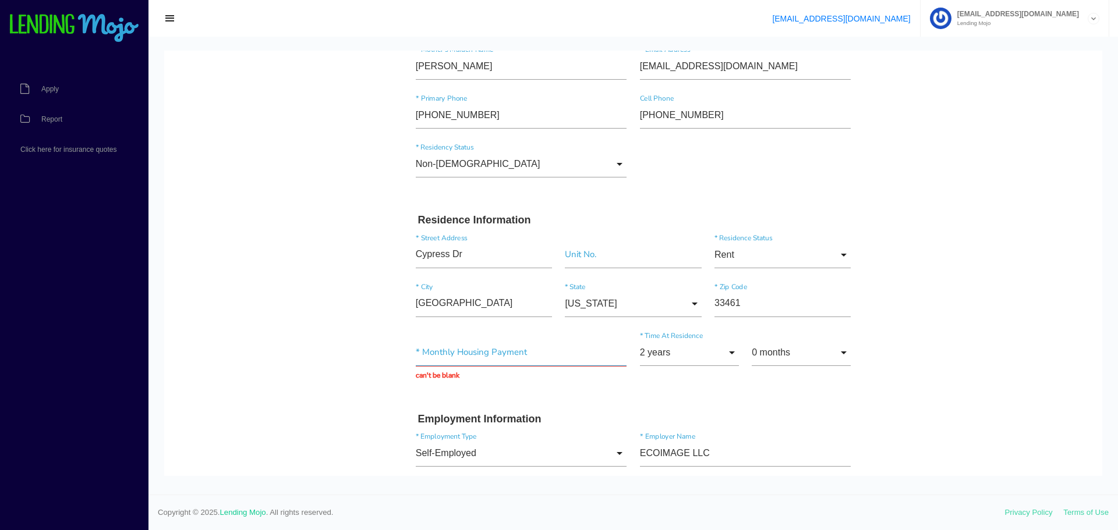
click at [488, 357] on input "text" at bounding box center [521, 352] width 211 height 27
click at [485, 352] on input "text" at bounding box center [521, 352] width 211 height 27
click at [995, 272] on body "Quick, Secure Financing Personalized to You. [PERSON_NAME] * First Name Middle …" at bounding box center [633, 520] width 938 height 1292
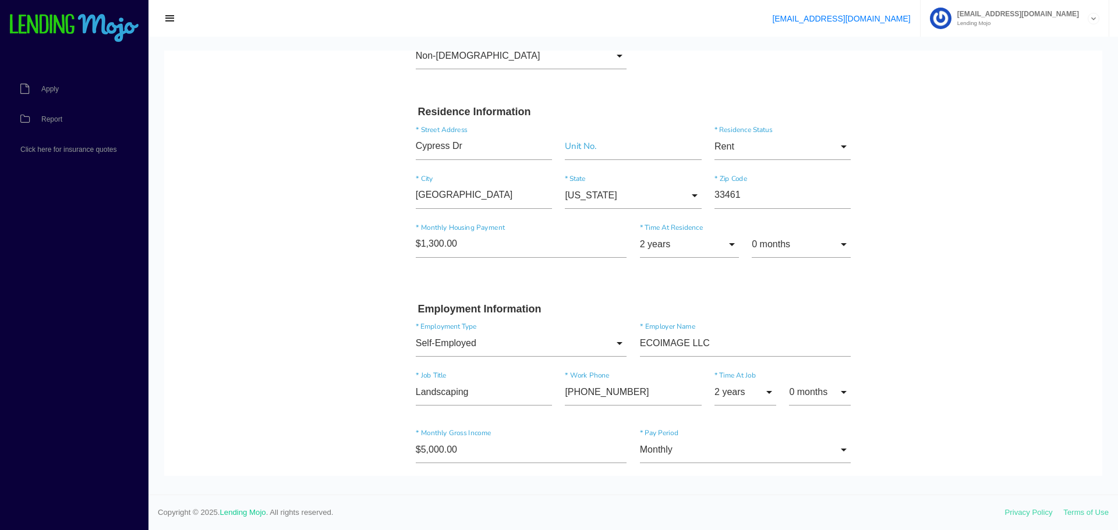
scroll to position [240, 0]
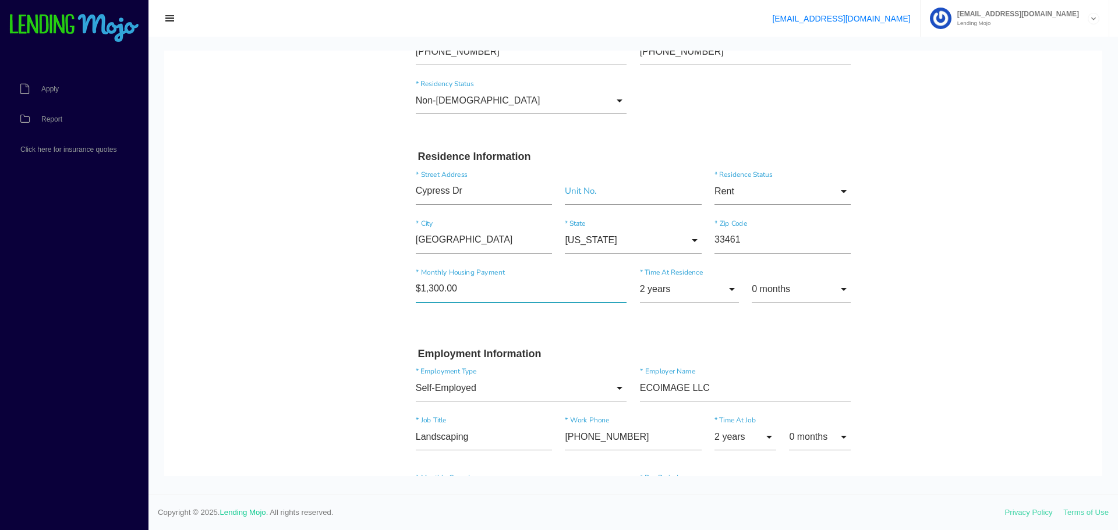
drag, startPoint x: 476, startPoint y: 295, endPoint x: 338, endPoint y: 287, distance: 138.2
click at [339, 286] on body "Quick, Secure Financing Personalized to You. [PERSON_NAME] * First Name Middle …" at bounding box center [633, 457] width 938 height 1292
click at [335, 286] on body "Quick, Secure Financing Personalized to You. [PERSON_NAME] * First Name Middle …" at bounding box center [633, 457] width 938 height 1292
drag, startPoint x: 298, startPoint y: 242, endPoint x: 198, endPoint y: 233, distance: 100.6
click at [212, 228] on body "Quick, Secure Financing Personalized to You. [PERSON_NAME] * First Name Middle …" at bounding box center [633, 457] width 938 height 1292
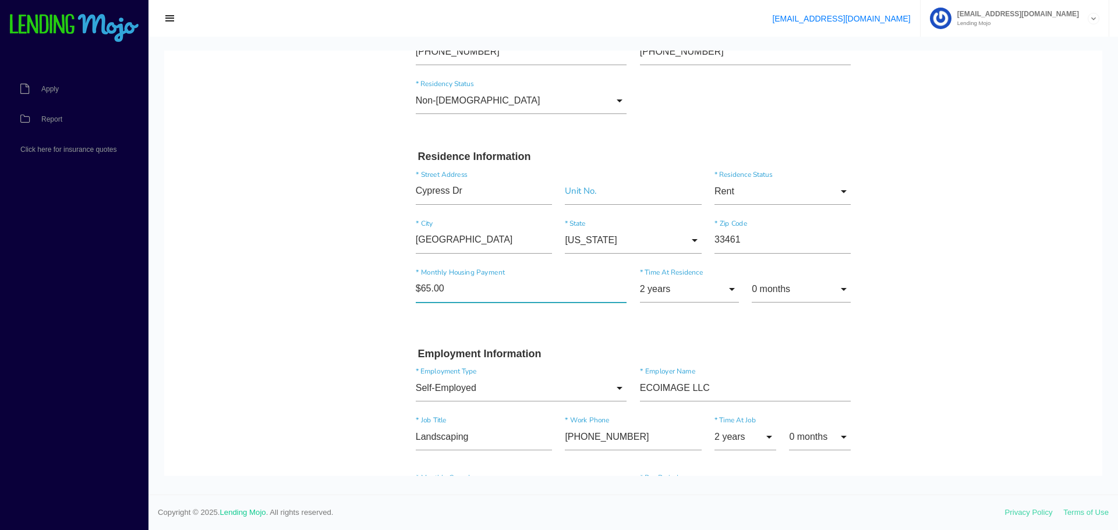
type input"] "$650.00"
drag, startPoint x: 168, startPoint y: 243, endPoint x: 328, endPoint y: 271, distance: 162.5
click at [171, 242] on body "Quick, Secure Financing Personalized to You. [PERSON_NAME] * First Name Middle …" at bounding box center [633, 457] width 938 height 1292
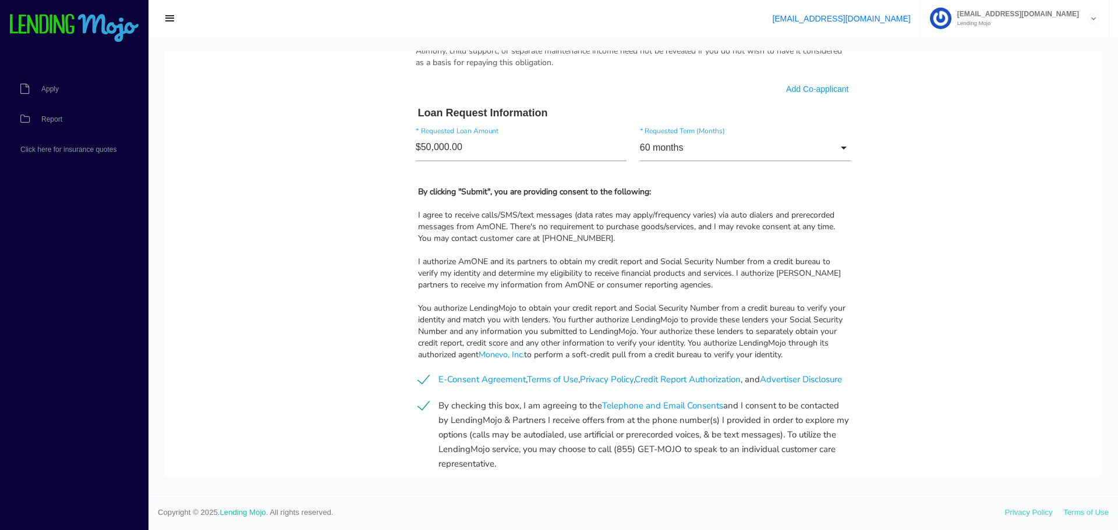
scroll to position [880, 0]
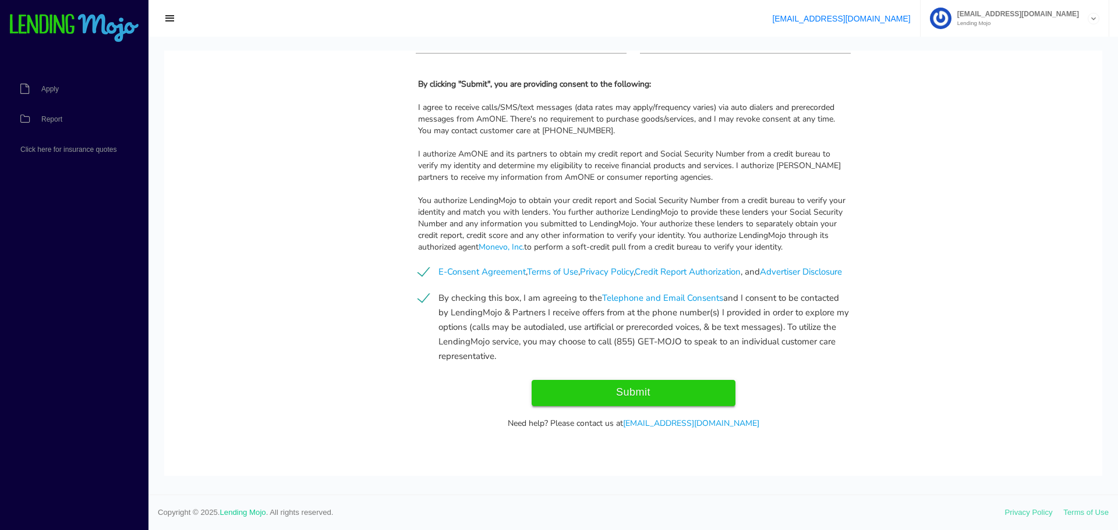
click at [614, 396] on input "Submit" at bounding box center [634, 393] width 204 height 26
type input "Submitting..."
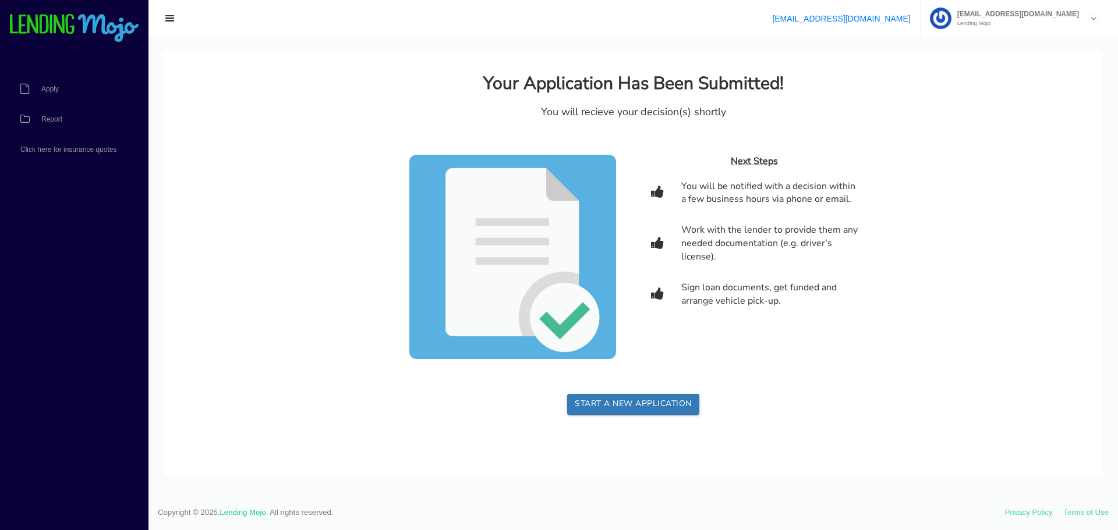
scroll to position [0, 0]
